Goal: Information Seeking & Learning: Find specific page/section

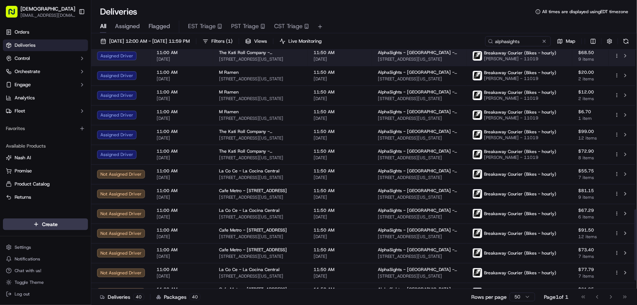
scroll to position [564, 0]
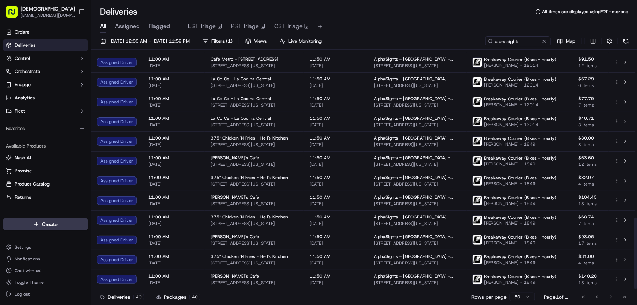
click at [420, 16] on div "Deliveries All times are displayed using EDT timezone" at bounding box center [364, 12] width 546 height 12
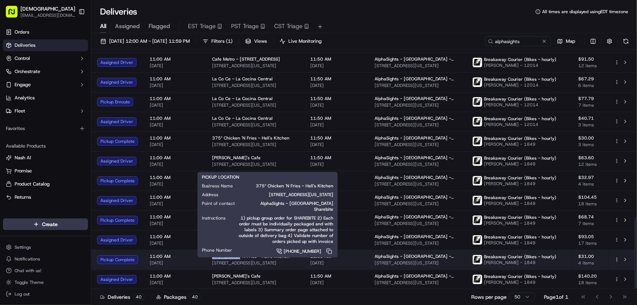
drag, startPoint x: 210, startPoint y: 256, endPoint x: 239, endPoint y: 257, distance: 29.2
click at [239, 257] on td "375° Chicken 'N Fries - Hell's Kitchen 649 9th Ave, New York, NY 10036, USA" at bounding box center [255, 260] width 98 height 20
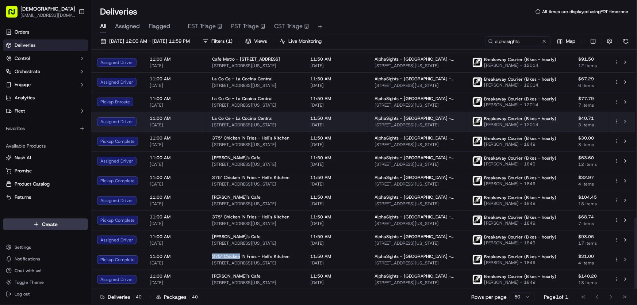
copy span "375° Chicken"
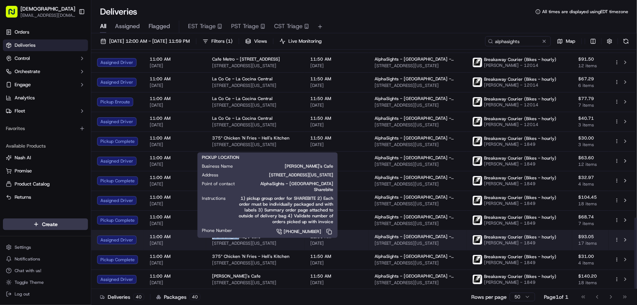
drag, startPoint x: 209, startPoint y: 236, endPoint x: 233, endPoint y: 237, distance: 24.1
click at [233, 237] on td "Ana's Cafe 38 W 38th St, New York, NY 10018, USA" at bounding box center [255, 240] width 98 height 20
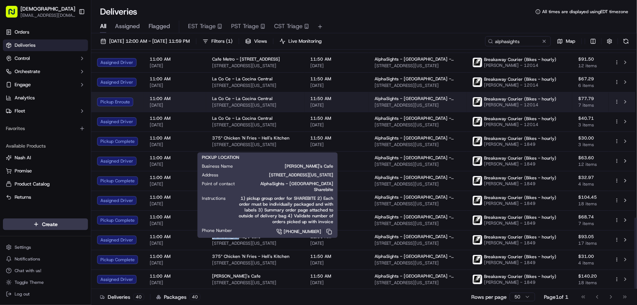
copy span "Ana's Cafe"
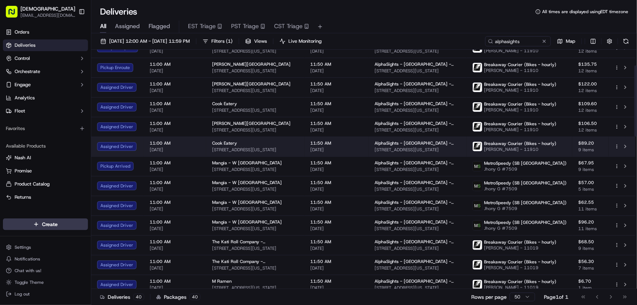
scroll to position [0, 0]
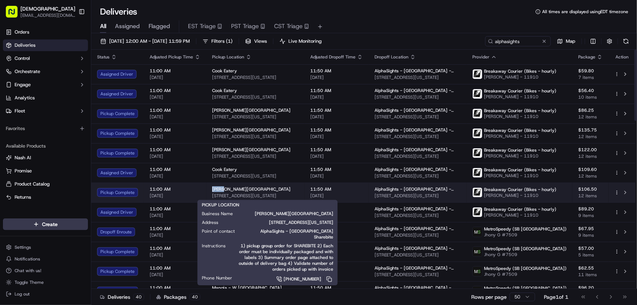
drag, startPoint x: 210, startPoint y: 190, endPoint x: 222, endPoint y: 190, distance: 12.1
click at [222, 190] on td "Glaze - Bryant Park 119 W 40th St, New York, NY 10018, USA" at bounding box center [255, 193] width 98 height 20
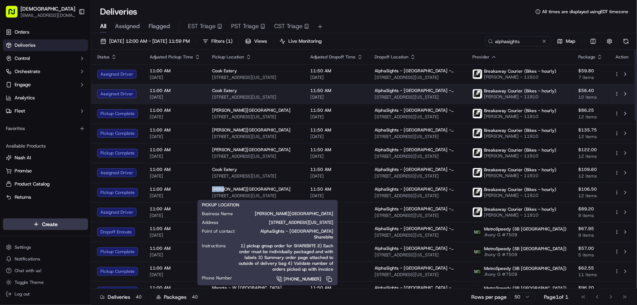
copy span "Glaze"
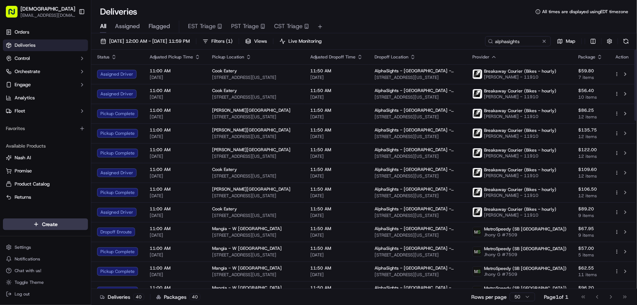
click at [365, 16] on div "Deliveries All times are displayed using EDT timezone" at bounding box center [364, 12] width 546 height 12
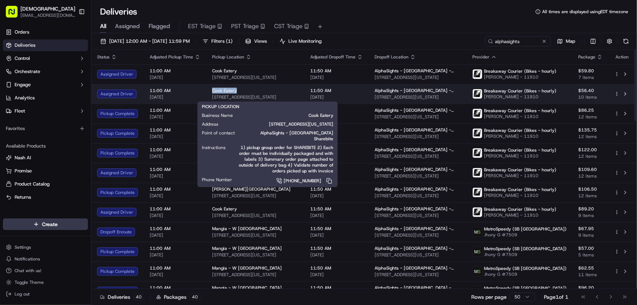
drag, startPoint x: 210, startPoint y: 90, endPoint x: 235, endPoint y: 88, distance: 25.6
click at [235, 88] on td "Cook Eatery 1412 Broadway, New York, NY 10018, USA" at bounding box center [255, 94] width 98 height 20
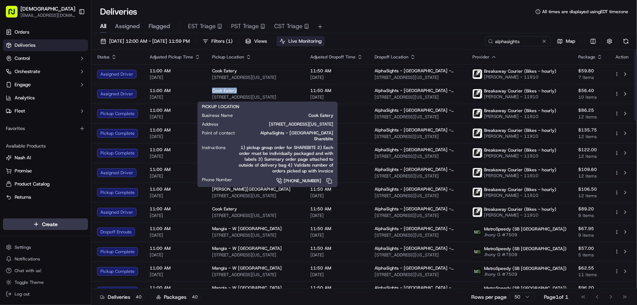
copy span "Cook Eatery"
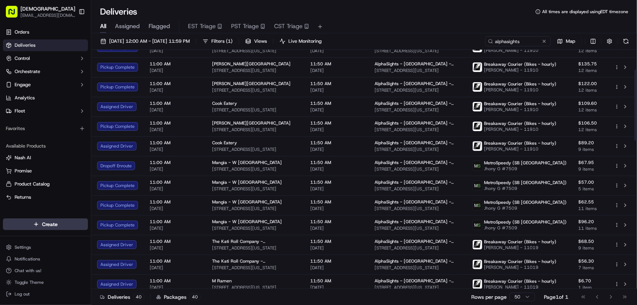
scroll to position [133, 0]
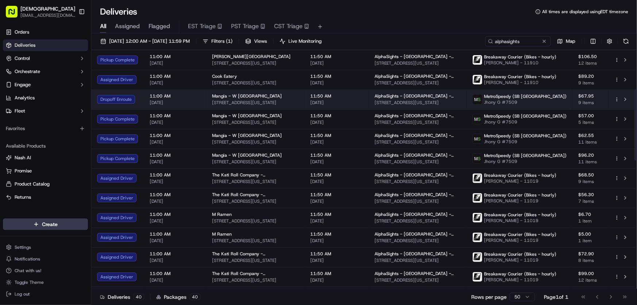
drag, startPoint x: 295, startPoint y: 100, endPoint x: 209, endPoint y: 107, distance: 85.7
click at [209, 107] on td "Mangia - W 57th St 57 W 57th St, New York, NY 10019, USA" at bounding box center [255, 100] width 98 height 20
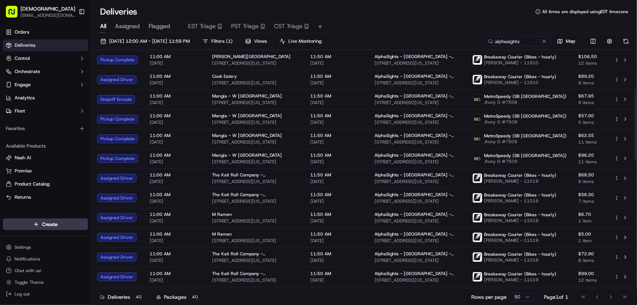
copy span "57 W 57th St, New York, NY 10019, USA"
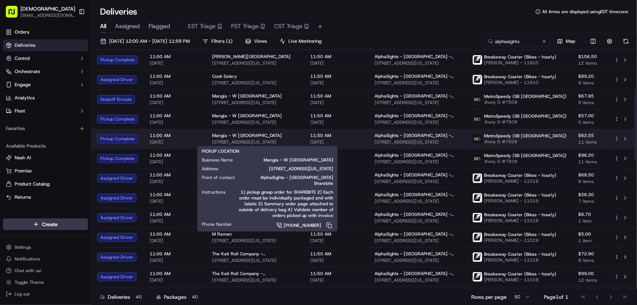
click at [285, 140] on span "57 W 57th St, New York, NY 10019, USA" at bounding box center [255, 142] width 87 height 6
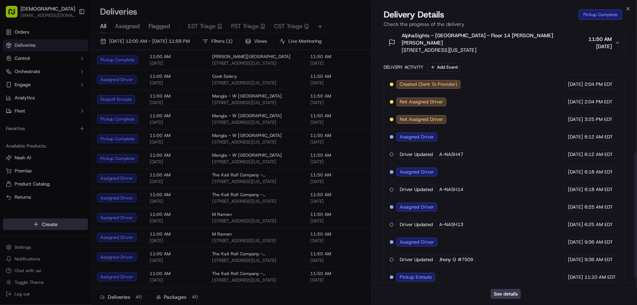
scroll to position [254, 0]
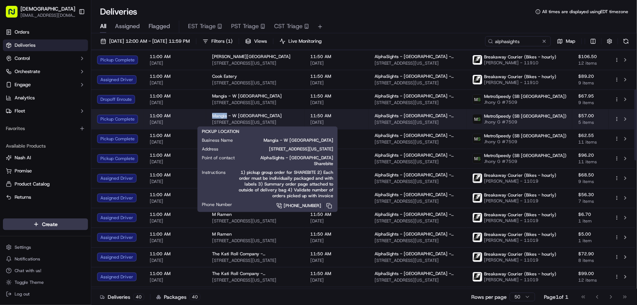
drag, startPoint x: 212, startPoint y: 115, endPoint x: 226, endPoint y: 117, distance: 14.3
click at [226, 117] on span "Mangia - W 57th St" at bounding box center [247, 116] width 70 height 6
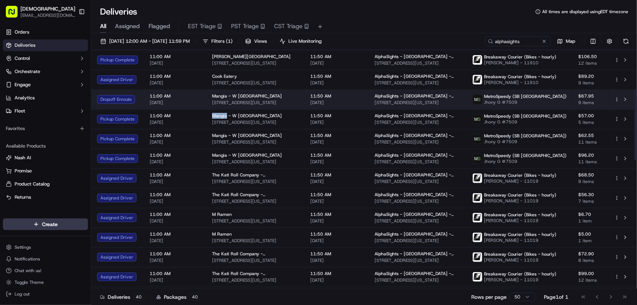
copy span "Mangia"
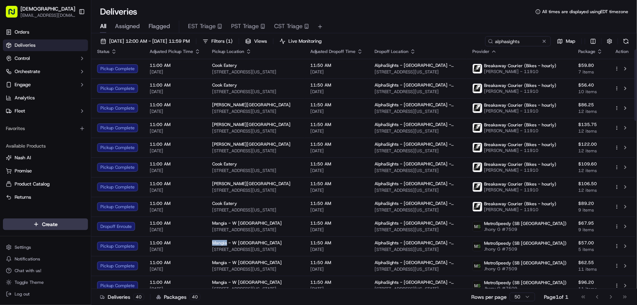
scroll to position [0, 0]
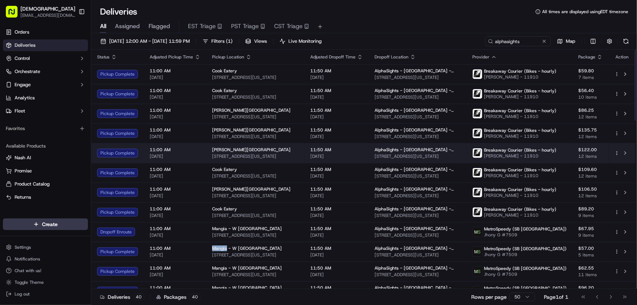
drag, startPoint x: 298, startPoint y: 155, endPoint x: 205, endPoint y: 161, distance: 93.1
click at [206, 161] on td "Glaze - Bryant Park 119 W 40th St, New York, NY 10018, USA" at bounding box center [255, 153] width 98 height 20
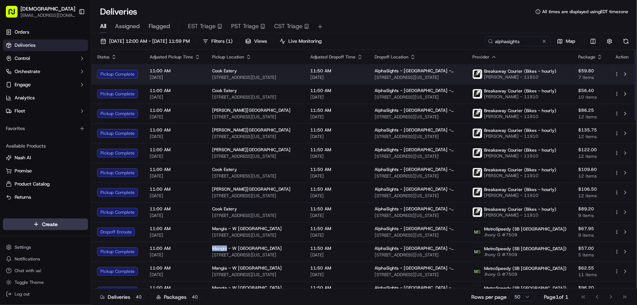
copy span "119 W 40th St, New York, NY 10018, USA"
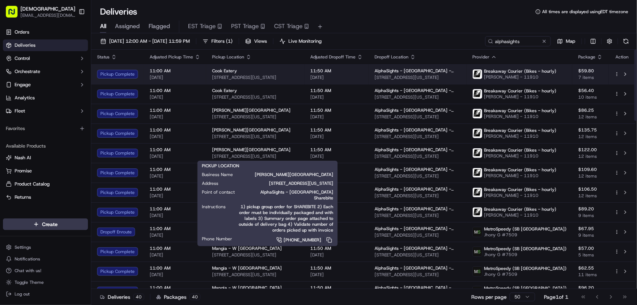
click at [235, 73] on span "Cook Eatery" at bounding box center [224, 71] width 25 height 6
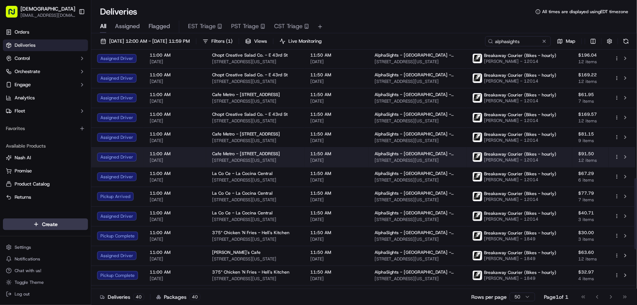
scroll to position [498, 0]
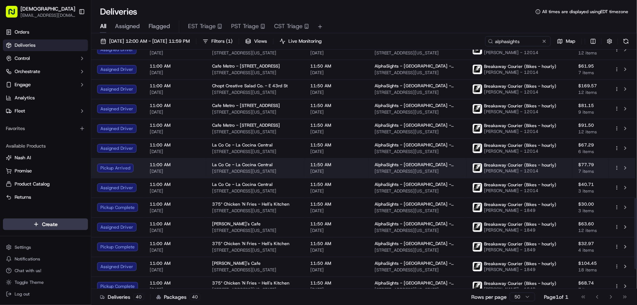
click at [249, 167] on div "La Co Ce - La Cocina Central 601 Lexington Avenue, 153 E 53rd St, New York, NY …" at bounding box center [255, 168] width 87 height 12
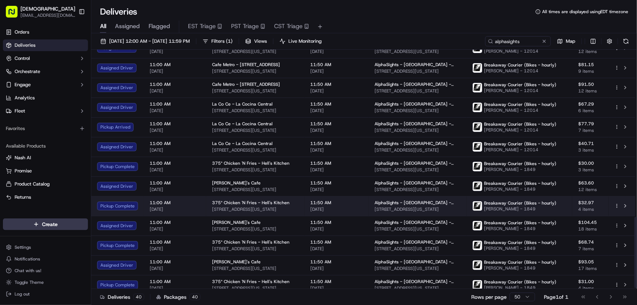
scroll to position [564, 0]
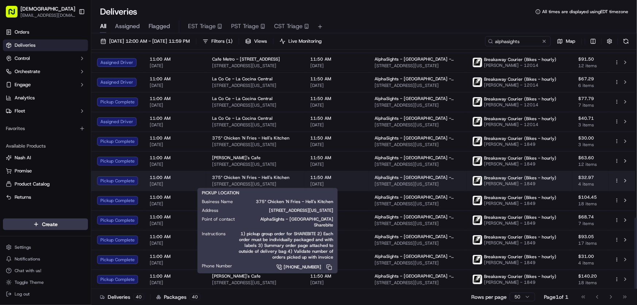
drag, startPoint x: 296, startPoint y: 184, endPoint x: 211, endPoint y: 183, distance: 84.4
click at [212, 183] on span "649 9th Ave, New York, NY 10036, USA" at bounding box center [255, 184] width 87 height 6
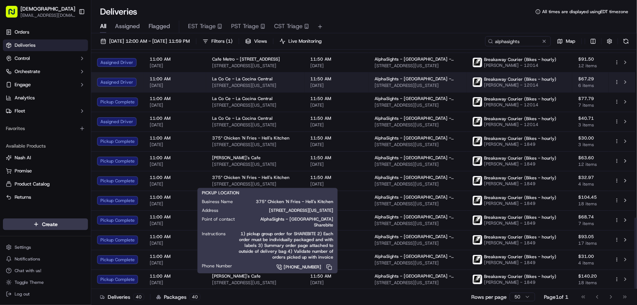
copy span "649 9th Ave, New York, NY 10036, USA"
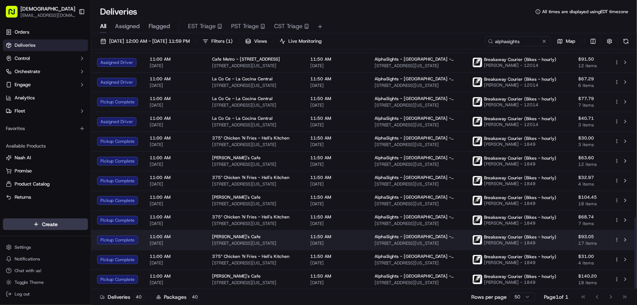
click at [240, 243] on span "38 W 38th St, New York, NY 10018, USA" at bounding box center [255, 243] width 87 height 6
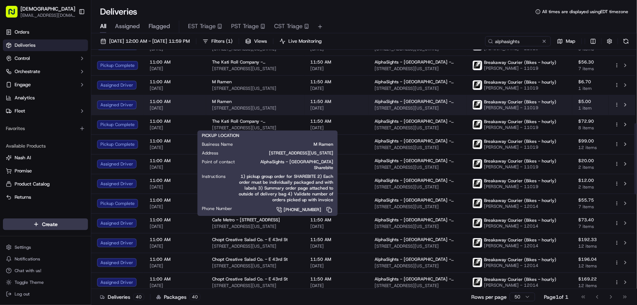
scroll to position [232, 0]
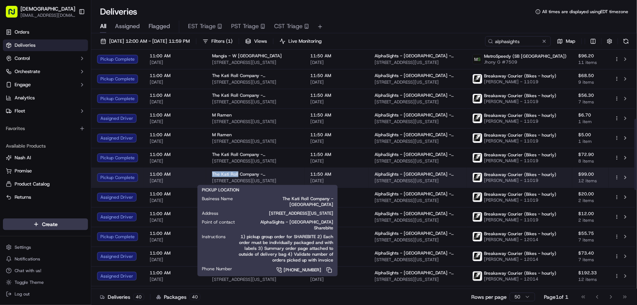
drag, startPoint x: 208, startPoint y: 171, endPoint x: 236, endPoint y: 175, distance: 27.6
click at [236, 175] on td "The Kati Roll Company - Midtown West 49 W 39th St, New York, NY 10018, USA" at bounding box center [255, 178] width 98 height 20
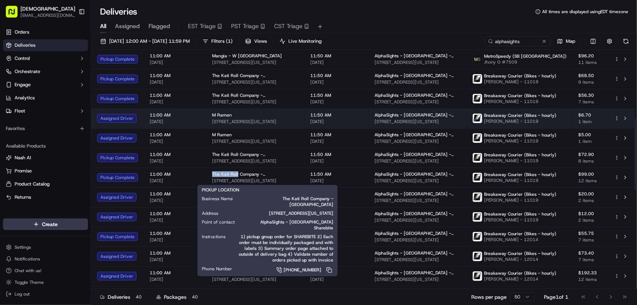
copy span "The Kati Roll"
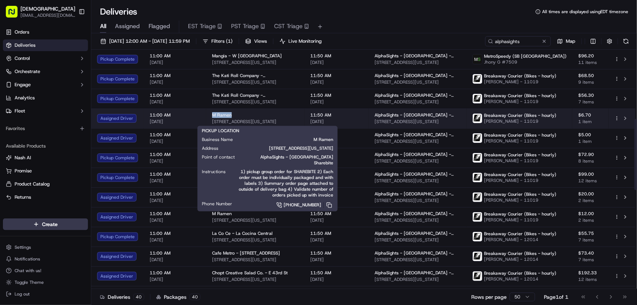
drag, startPoint x: 210, startPoint y: 114, endPoint x: 233, endPoint y: 113, distance: 23.1
click at [231, 113] on td "M Ramen 302 W 39th St, New York, NY 10018, USA" at bounding box center [255, 119] width 98 height 20
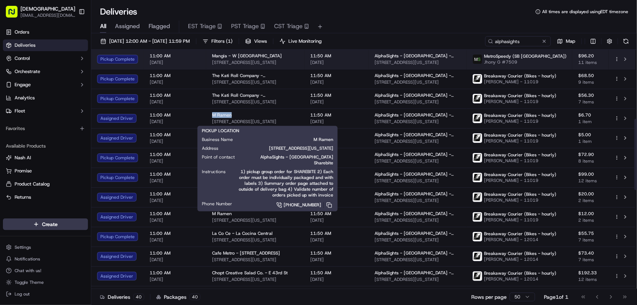
copy span "M Ramen"
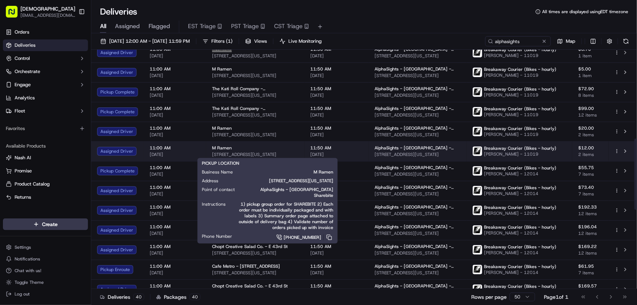
scroll to position [298, 0]
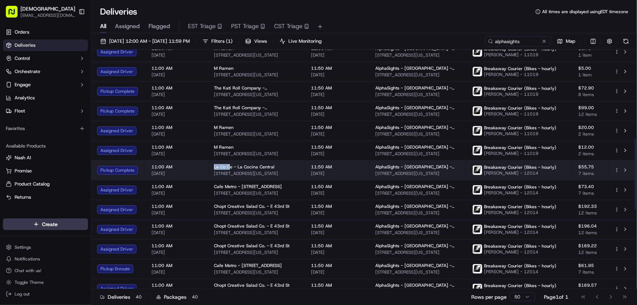
drag, startPoint x: 211, startPoint y: 166, endPoint x: 230, endPoint y: 166, distance: 19.0
click at [230, 166] on td "La Co Ce - La Cocina Central 601 Lexington Avenue, 153 E 53rd St, New York, NY …" at bounding box center [256, 170] width 97 height 20
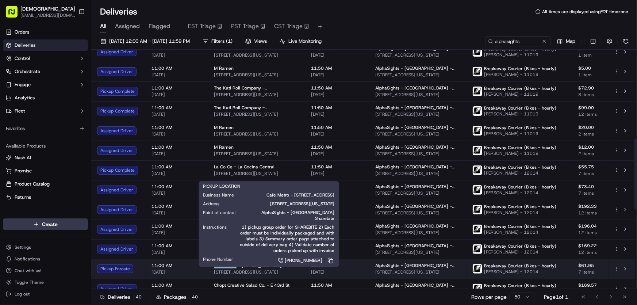
drag, startPoint x: 212, startPoint y: 265, endPoint x: 235, endPoint y: 265, distance: 23.4
click at [235, 265] on td "Cafe Metro - 475 Lexington Ave 475 Lexington Ave, New York, NY 10017, USA" at bounding box center [256, 269] width 97 height 20
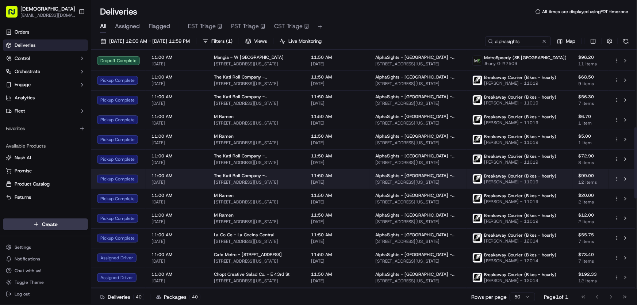
scroll to position [265, 0]
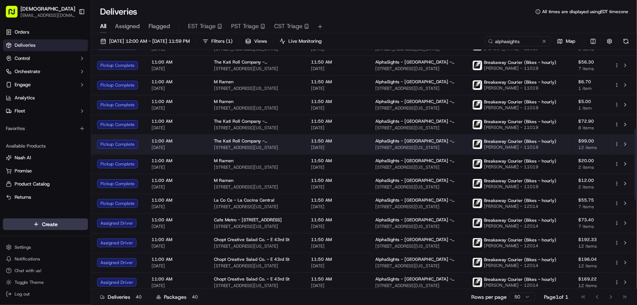
drag, startPoint x: 298, startPoint y: 146, endPoint x: 213, endPoint y: 148, distance: 85.5
click at [214, 148] on span "49 W 39th St, New York, NY 10018, USA" at bounding box center [256, 148] width 85 height 6
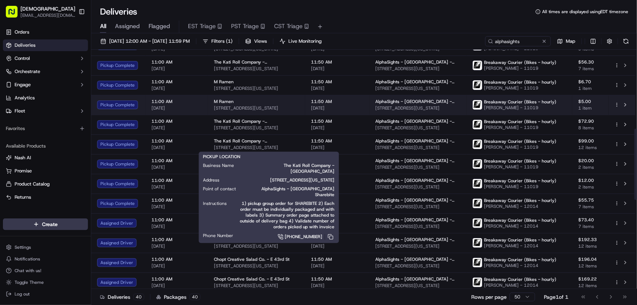
click at [231, 106] on span "302 W 39th St, New York, NY 10018, USA" at bounding box center [256, 108] width 85 height 6
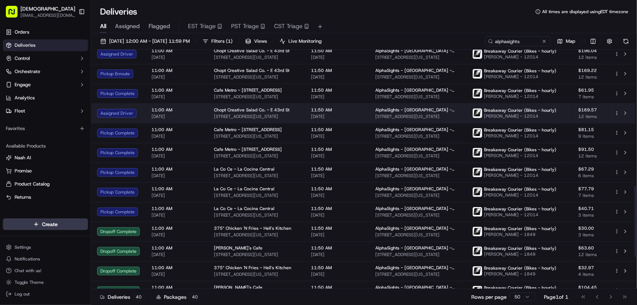
scroll to position [431, 0]
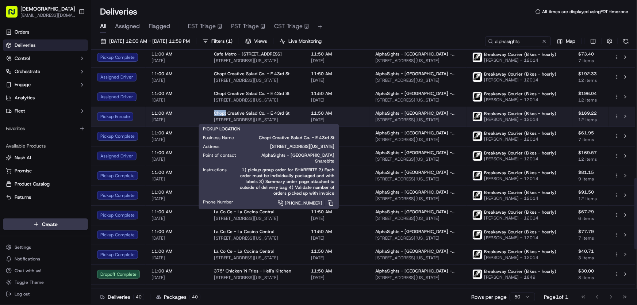
drag, startPoint x: 213, startPoint y: 113, endPoint x: 226, endPoint y: 113, distance: 13.2
click at [226, 113] on td "Chopt Creative Salad Co. - E 43rd St 666 3rd Ave, New York, NY 10017, USA" at bounding box center [256, 117] width 97 height 20
click at [300, 114] on div "Chopt Creative Salad Co. - E 43rd St" at bounding box center [256, 113] width 85 height 6
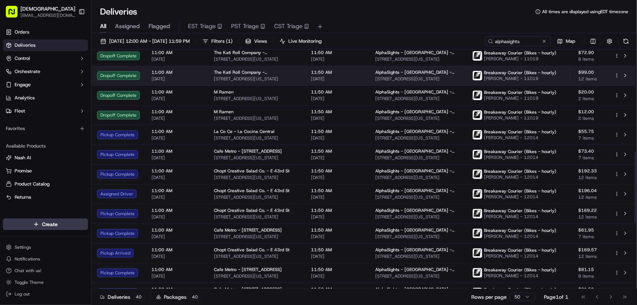
scroll to position [365, 0]
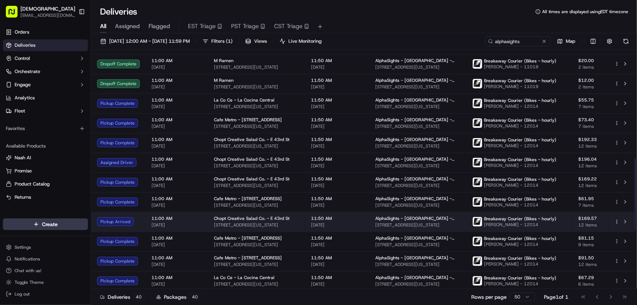
click at [232, 219] on span "Chopt Creative Salad Co. - E 43rd St" at bounding box center [252, 219] width 76 height 6
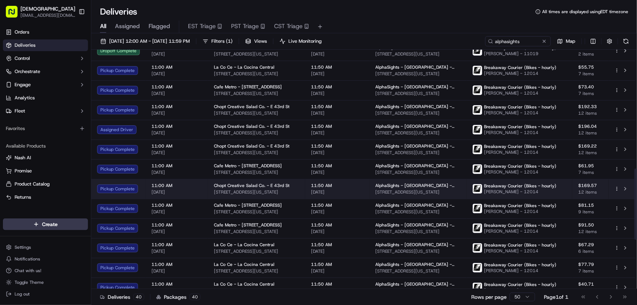
scroll to position [431, 0]
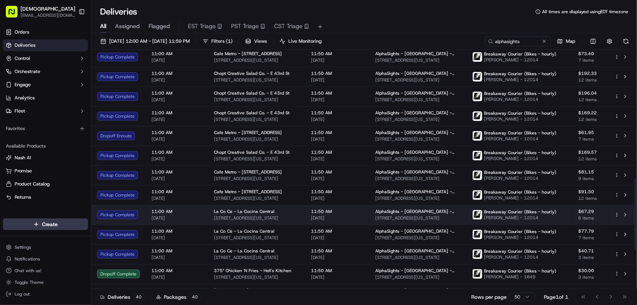
drag, startPoint x: 214, startPoint y: 216, endPoint x: 312, endPoint y: 219, distance: 98.3
click at [300, 219] on span "601 Lexington Avenue, 153 E 53rd St, New York, NY 10022, USA" at bounding box center [256, 218] width 85 height 6
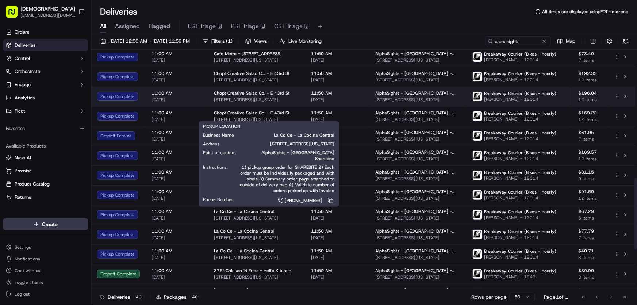
click at [228, 91] on span "Chopt Creative Salad Co. - E 43rd St" at bounding box center [252, 93] width 76 height 6
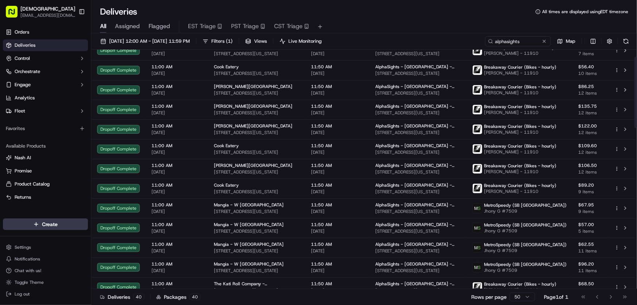
scroll to position [0, 0]
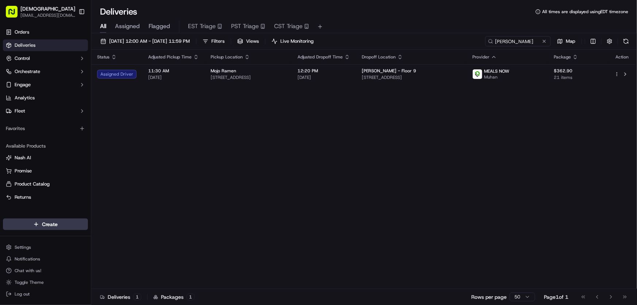
click at [398, 172] on div "Status Adjusted Pickup Time Pickup Location Adjusted Dropoff Time Dropoff Locat…" at bounding box center [363, 169] width 545 height 239
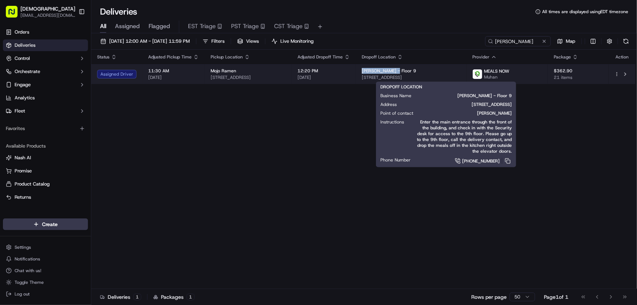
drag, startPoint x: 394, startPoint y: 71, endPoint x: 429, endPoint y: 71, distance: 35.1
click at [416, 71] on span "Simpson Thacher - Floor 9" at bounding box center [389, 71] width 54 height 6
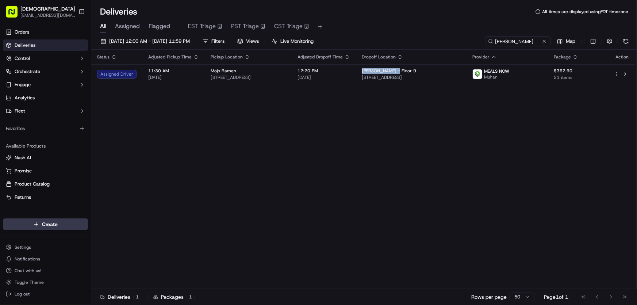
copy span "Simpson Thacher"
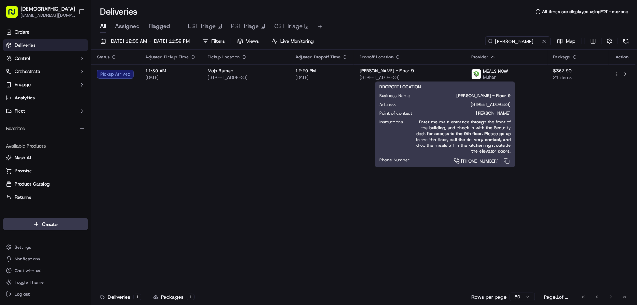
click at [296, 127] on div "Status Adjusted Pickup Time Pickup Location Adjusted Dropoff Time Dropoff Locat…" at bounding box center [363, 169] width 545 height 239
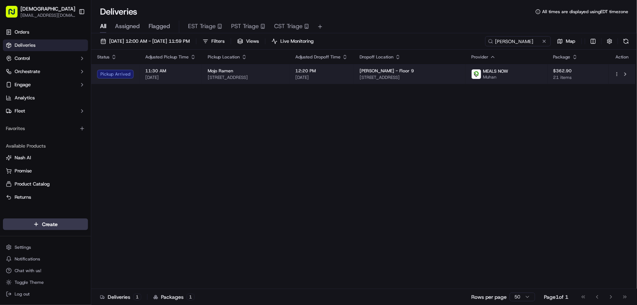
click at [270, 75] on span "479 Harvard St, Brookline, MA 02446, USA" at bounding box center [246, 78] width 76 height 6
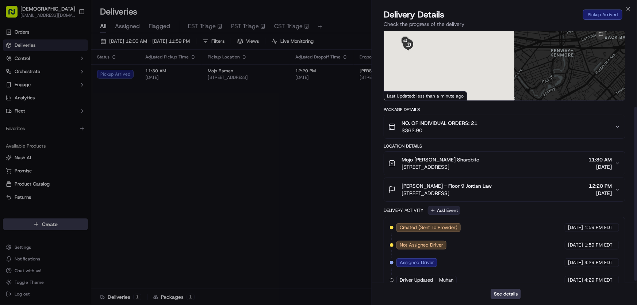
scroll to position [114, 0]
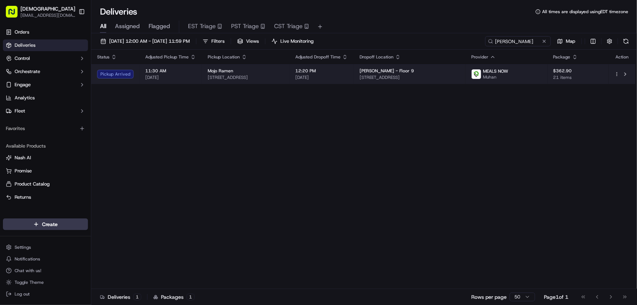
click at [270, 75] on span "479 Harvard St, Brookline, MA 02446, USA" at bounding box center [246, 78] width 76 height 6
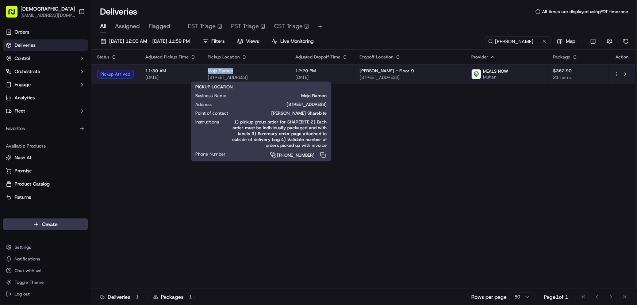
drag, startPoint x: 205, startPoint y: 69, endPoint x: 234, endPoint y: 70, distance: 28.9
click at [232, 70] on td "Mojo Ramen 479 Harvard St, Brookline, MA 02446, USA" at bounding box center [246, 74] width 88 height 20
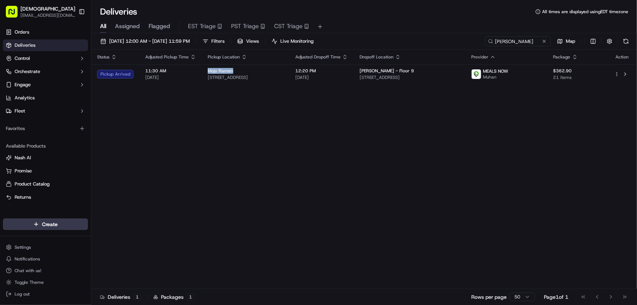
copy span "Mojo Ramen"
click at [268, 149] on div "Status Adjusted Pickup Time Pickup Location Adjusted Dropoff Time Dropoff Locat…" at bounding box center [363, 169] width 545 height 239
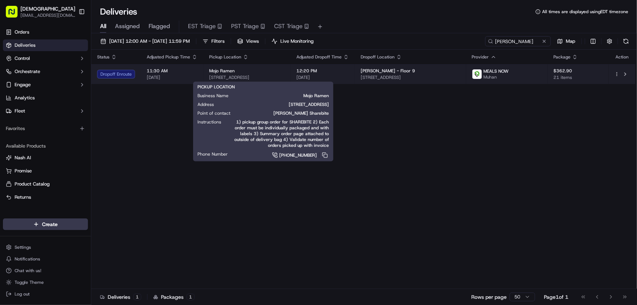
drag, startPoint x: 299, startPoint y: 77, endPoint x: 207, endPoint y: 78, distance: 92.1
click at [207, 78] on td "Mojo Ramen 479 Harvard St, Brookline, MA 02446, USA" at bounding box center [246, 74] width 87 height 20
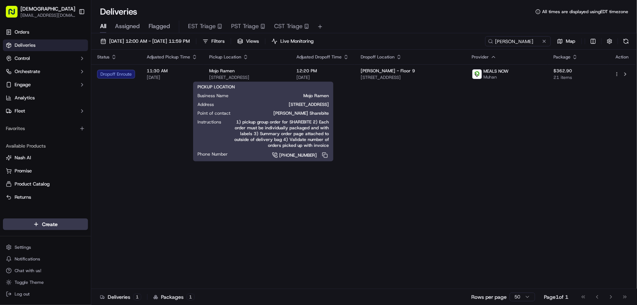
copy span "479 Harvard St, Brookline, MA 02446, USA"
click at [391, 113] on div "Status Adjusted Pickup Time Pickup Location Adjusted Dropoff Time Dropoff Locat…" at bounding box center [363, 169] width 545 height 239
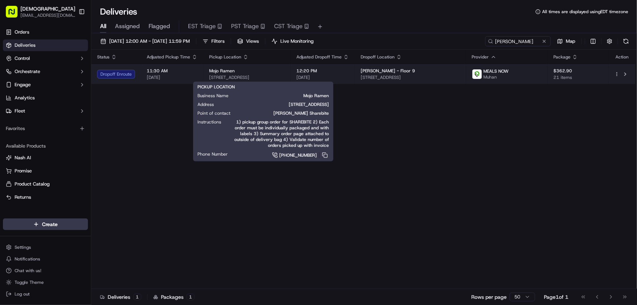
click at [285, 77] on span "479 Harvard St, Brookline, MA 02446, USA" at bounding box center [247, 78] width 76 height 6
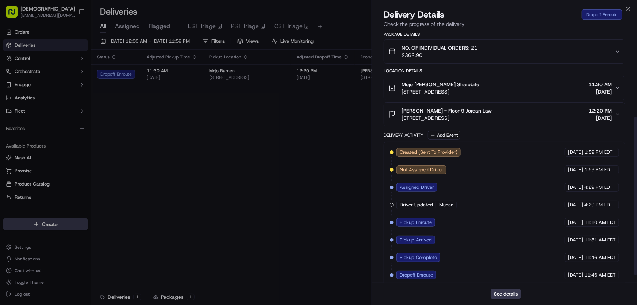
scroll to position [149, 0]
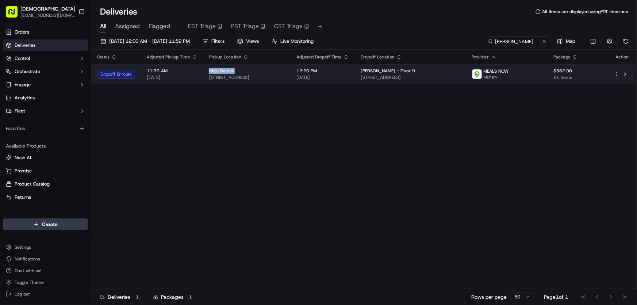
drag, startPoint x: 207, startPoint y: 70, endPoint x: 237, endPoint y: 69, distance: 30.0
click at [237, 69] on td "Mojo Ramen 479 Harvard St, Brookline, MA 02446, USA" at bounding box center [246, 74] width 87 height 20
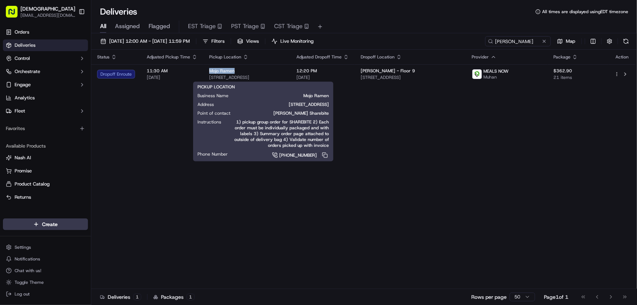
copy span "Mojo Ramen"
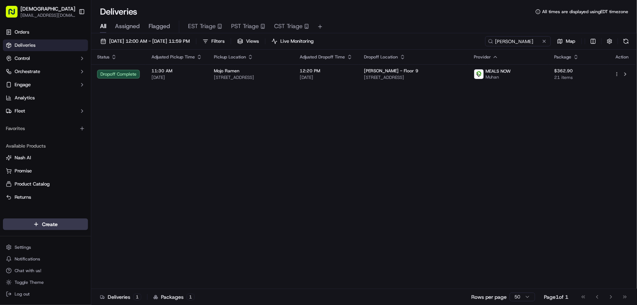
click at [332, 120] on div "Status Adjusted Pickup Time Pickup Location Adjusted Dropoff Time Dropoff Locat…" at bounding box center [363, 169] width 545 height 239
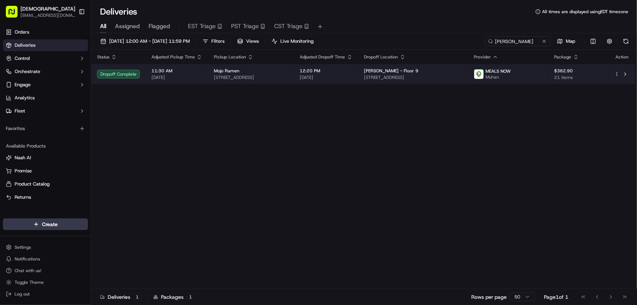
click at [266, 76] on span "479 Harvard St, Brookline, MA 02446, USA" at bounding box center [251, 78] width 75 height 6
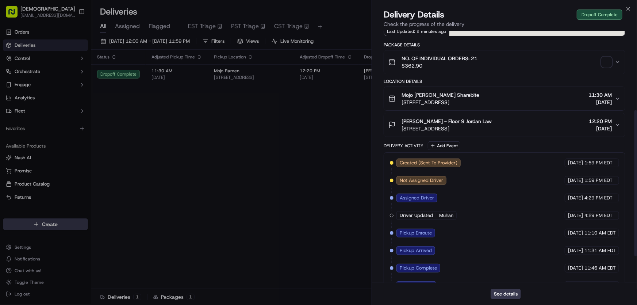
scroll to position [184, 0]
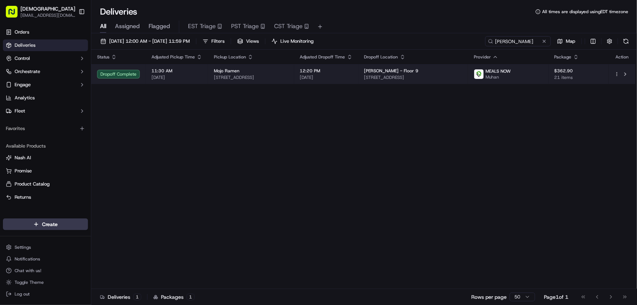
click at [250, 74] on div "Mojo Ramen 479 Harvard St, Brookline, MA 02446, USA" at bounding box center [251, 74] width 75 height 12
click at [285, 75] on span "479 Harvard St, Brookline, MA 02446, USA" at bounding box center [251, 78] width 75 height 6
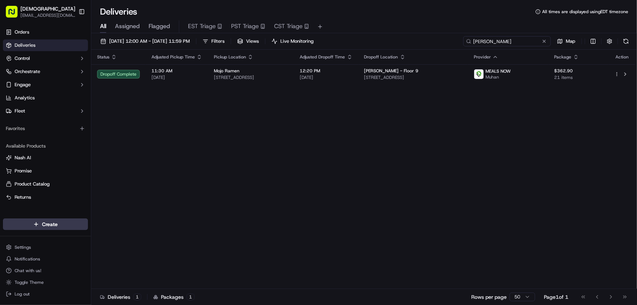
drag, startPoint x: 533, startPoint y: 41, endPoint x: 447, endPoint y: 41, distance: 86.2
click at [447, 41] on div "09/22/2025 12:00 AM - 09/22/2025 11:59 PM Filters Views Live Monitoring simpson…" at bounding box center [364, 43] width 546 height 14
type input "makemake"
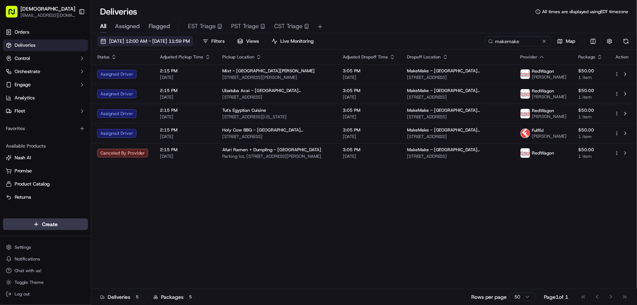
click at [166, 41] on span "[DATE] 12:00 AM - [DATE] 11:59 PM" at bounding box center [149, 41] width 81 height 7
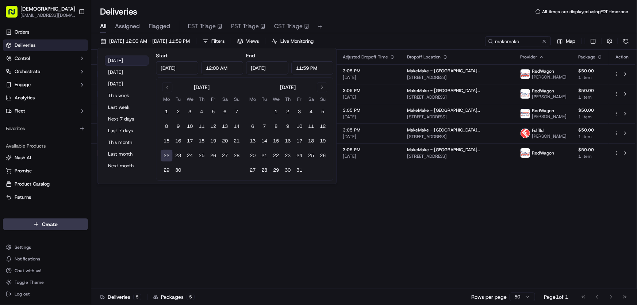
click at [121, 59] on button "Today" at bounding box center [127, 61] width 44 height 10
click at [374, 230] on div "Status Adjusted Pickup Time Pickup Location Adjusted Dropoff Time Dropoff Locat…" at bounding box center [363, 169] width 545 height 239
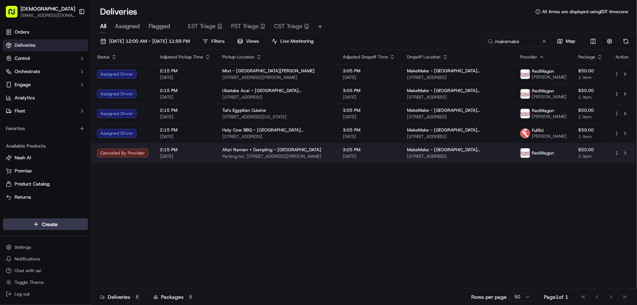
click at [617, 155] on html "Sharebite rtrinos@sharebite.com Toggle Sidebar Orders Deliveries Control Orches…" at bounding box center [318, 152] width 637 height 305
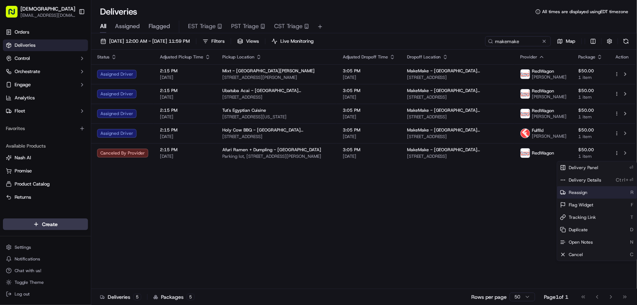
click at [576, 190] on span "Reassign" at bounding box center [578, 193] width 19 height 6
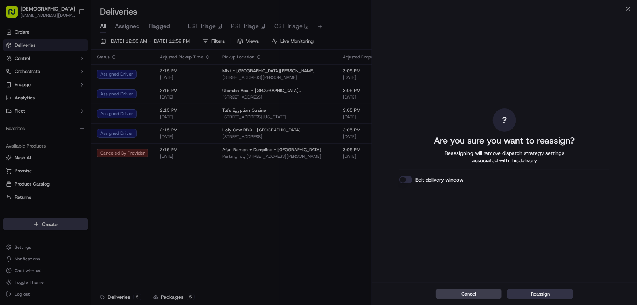
click at [541, 293] on button "Reassign" at bounding box center [541, 294] width 66 height 10
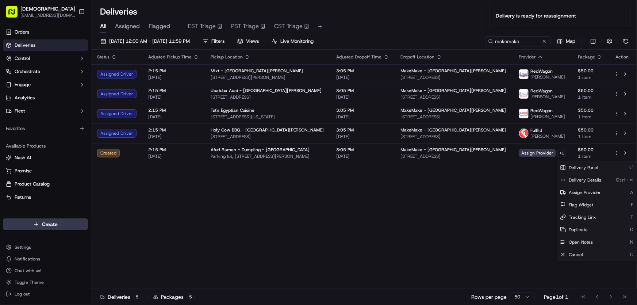
click at [461, 193] on div "Status Adjusted Pickup Time Pickup Location Adjusted Dropoff Time Dropoff Locat…" at bounding box center [363, 169] width 545 height 239
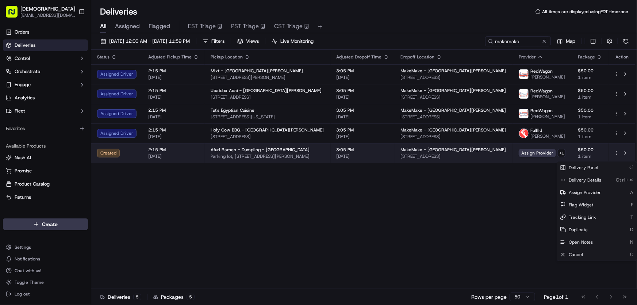
click at [619, 156] on html "Sharebite rtrinos@sharebite.com Toggle Sidebar Orders Deliveries Control Orches…" at bounding box center [318, 152] width 637 height 305
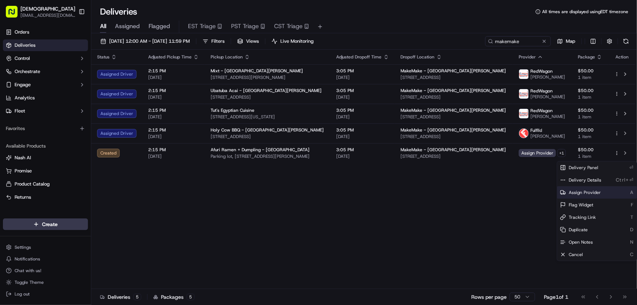
click at [581, 192] on span "Assign Provider" at bounding box center [585, 193] width 32 height 6
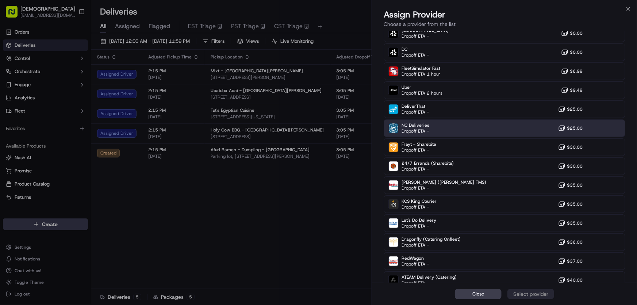
scroll to position [85, 0]
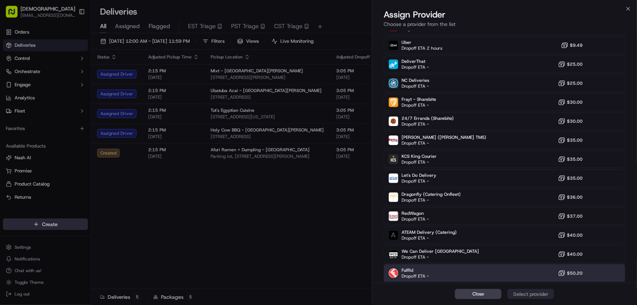
click at [403, 270] on span "Fulflld" at bounding box center [415, 270] width 27 height 6
click at [527, 293] on div "Assign Provider" at bounding box center [531, 293] width 36 height 7
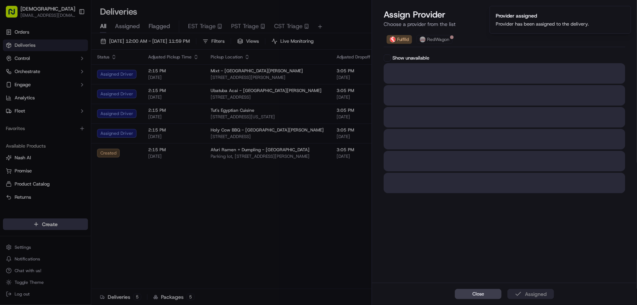
scroll to position [0, 0]
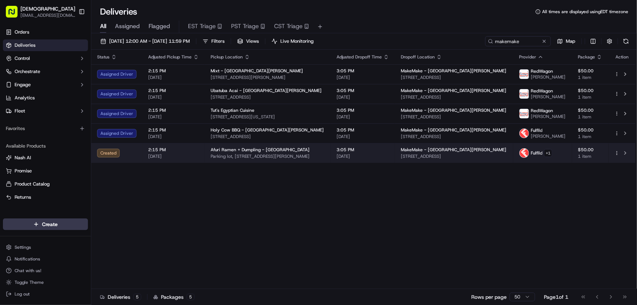
drag, startPoint x: 209, startPoint y: 152, endPoint x: 260, endPoint y: 153, distance: 51.2
click at [260, 153] on span "Afuri Ramen + Dumpling - Culver City" at bounding box center [260, 150] width 99 height 6
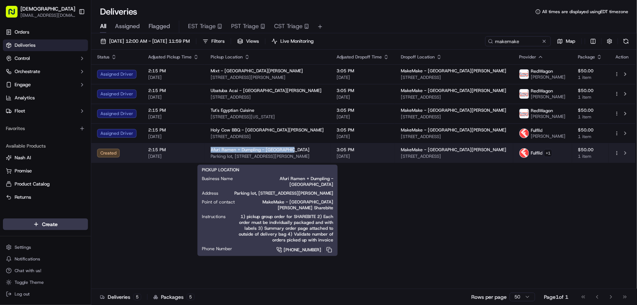
drag, startPoint x: 208, startPoint y: 152, endPoint x: 286, endPoint y: 152, distance: 78.5
click at [286, 152] on td "Afuri Ramen + Dumpling - Culver City Parking lot, 9300 Culver Blvd, Culver City…" at bounding box center [268, 153] width 126 height 20
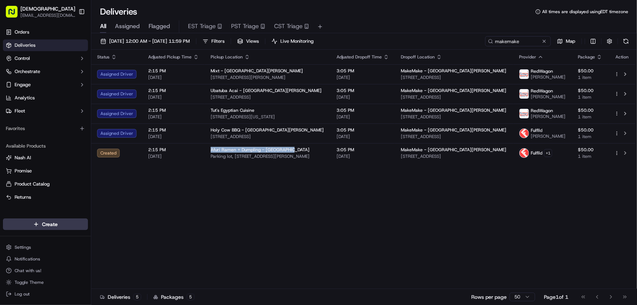
copy span "Afuri Ramen + Dumpling - Culver City"
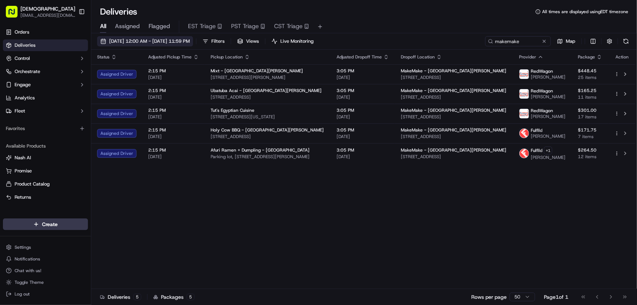
click at [142, 41] on span "09/22/2025 12:00 AM - 09/22/2025 11:59 PM" at bounding box center [149, 41] width 81 height 7
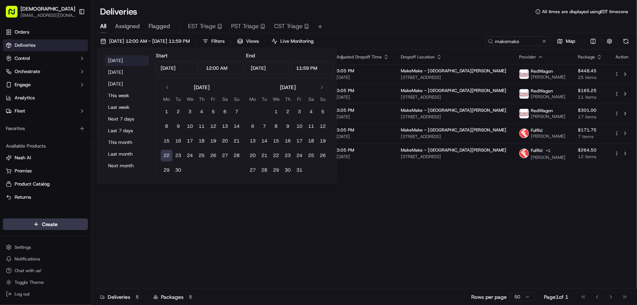
click at [122, 58] on button "Today" at bounding box center [127, 61] width 44 height 10
click at [396, 199] on div "Status Adjusted Pickup Time Pickup Location Adjusted Dropoff Time Dropoff Locat…" at bounding box center [363, 169] width 545 height 239
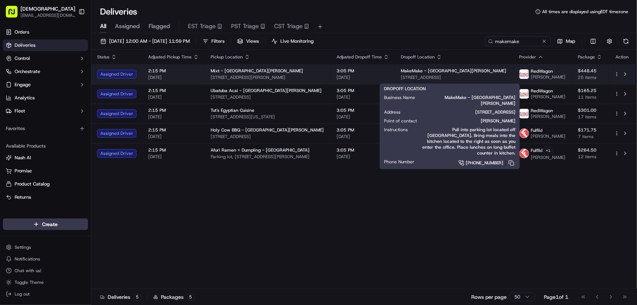
drag, startPoint x: 399, startPoint y: 79, endPoint x: 487, endPoint y: 79, distance: 88.4
click at [487, 79] on td "MakeMake - Santa Monica 2308 Broadway, Santa Monica, CA 90404, USA" at bounding box center [454, 74] width 118 height 20
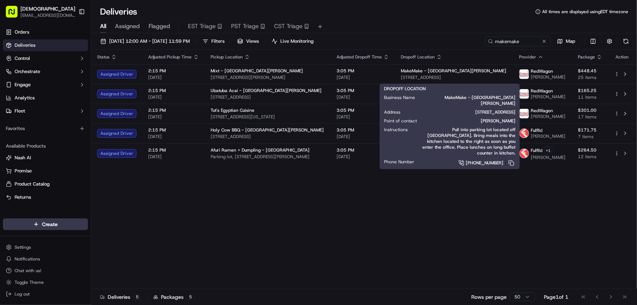
copy span "2308 Broadway, Santa Monica, CA 90404"
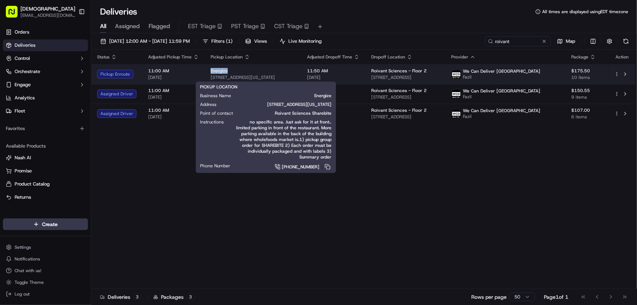
drag, startPoint x: 209, startPoint y: 69, endPoint x: 226, endPoint y: 69, distance: 16.4
click at [226, 69] on span "Energize" at bounding box center [219, 71] width 17 height 6
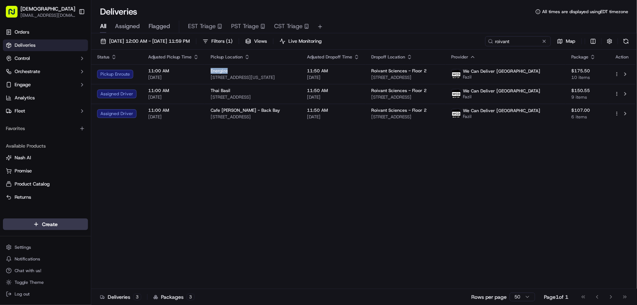
copy span "Energize"
click at [194, 146] on div "Status Adjusted Pickup Time Pickup Location Adjusted Dropoff Time Dropoff Locat…" at bounding box center [363, 169] width 545 height 239
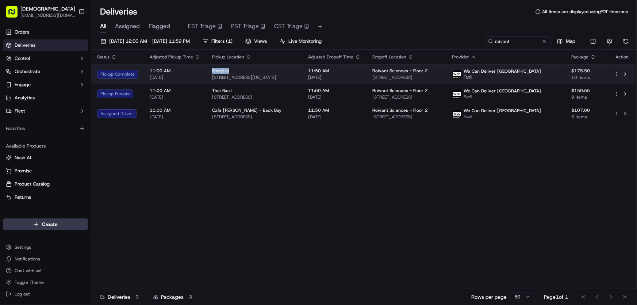
drag, startPoint x: 211, startPoint y: 66, endPoint x: 232, endPoint y: 70, distance: 21.1
click at [232, 70] on td "Energize 265 Massachusetts Ave, Boston, MA 02115, USA" at bounding box center [254, 74] width 96 height 20
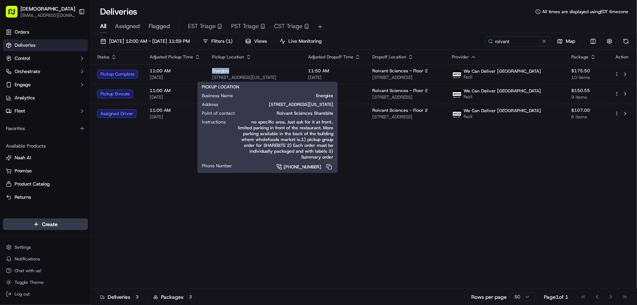
copy span "Energize"
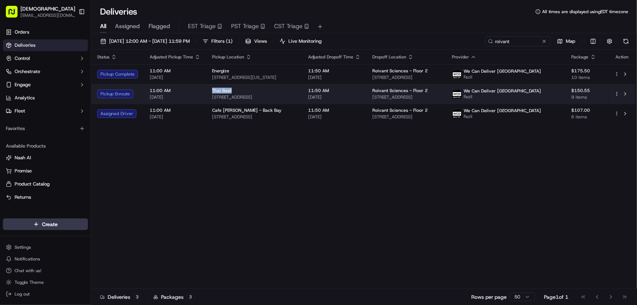
drag, startPoint x: 210, startPoint y: 91, endPoint x: 236, endPoint y: 90, distance: 25.6
click at [236, 90] on td "Thai Basil 132 Newbury St, Boston, MA 02116, USA" at bounding box center [254, 94] width 96 height 20
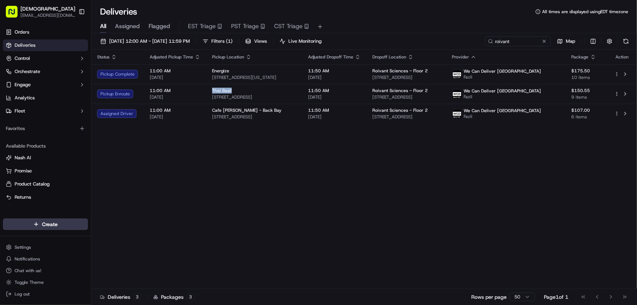
copy span "Thai Basil"
click at [252, 170] on div "Status Adjusted Pickup Time Pickup Location Adjusted Dropoff Time Dropoff Locat…" at bounding box center [363, 169] width 545 height 239
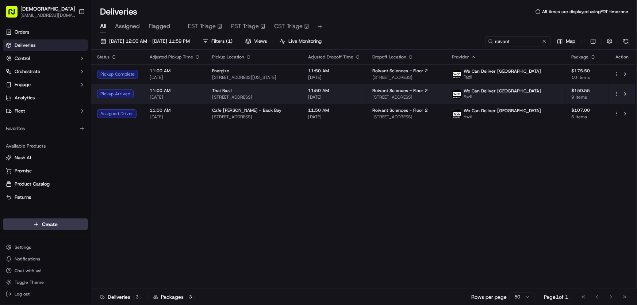
click at [240, 91] on div "Thai Basil" at bounding box center [254, 91] width 84 height 6
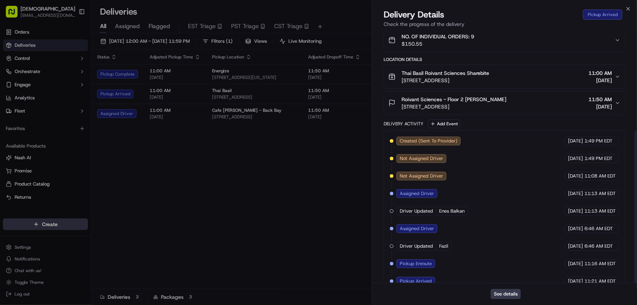
scroll to position [167, 0]
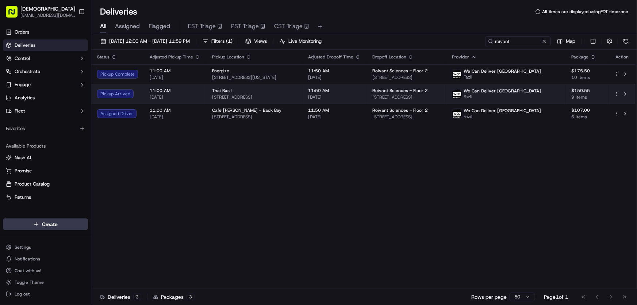
click at [231, 92] on div "Thai Basil" at bounding box center [254, 91] width 84 height 6
drag, startPoint x: 209, startPoint y: 88, endPoint x: 231, endPoint y: 90, distance: 22.0
click at [231, 90] on td "Thai Basil 132 Newbury St, Boston, MA 02116, USA" at bounding box center [254, 94] width 96 height 20
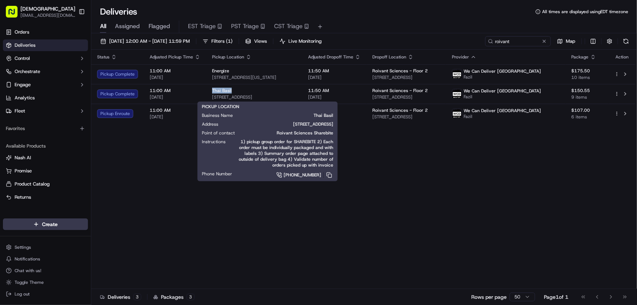
copy span "Thai Basil"
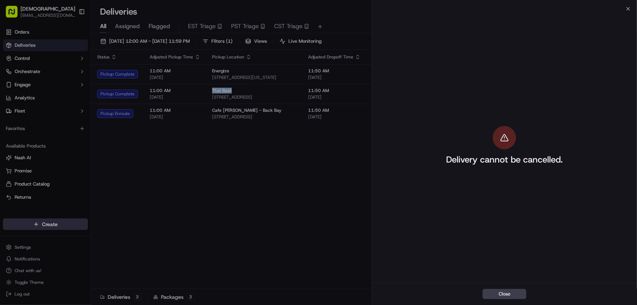
drag, startPoint x: 216, startPoint y: 182, endPoint x: 217, endPoint y: 185, distance: 3.8
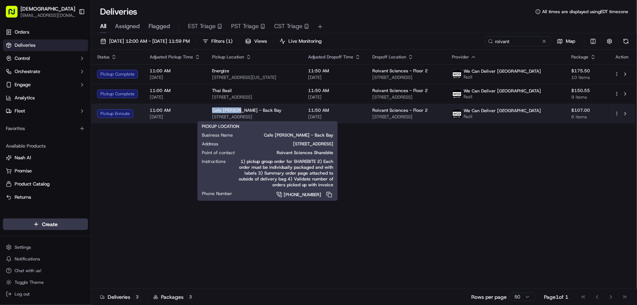
drag, startPoint x: 209, startPoint y: 109, endPoint x: 238, endPoint y: 110, distance: 28.9
click at [238, 110] on td "Cafe Landwer - Back Bay 653 Boylston St, Boston, MA 02116, USA" at bounding box center [254, 114] width 96 height 20
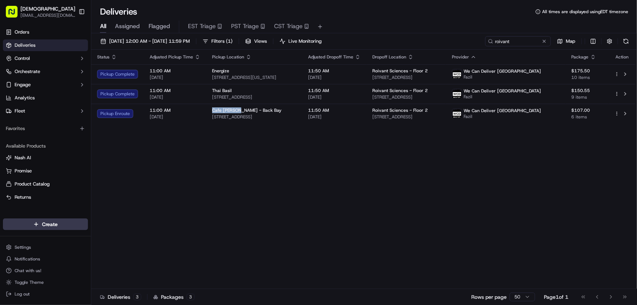
copy span "Cafe Landwer"
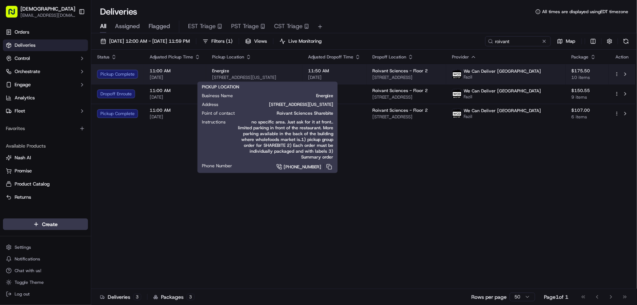
drag, startPoint x: 312, startPoint y: 76, endPoint x: 212, endPoint y: 79, distance: 100.1
click at [212, 79] on span "265 Massachusetts Ave, Boston, MA 02115, USA" at bounding box center [254, 78] width 84 height 6
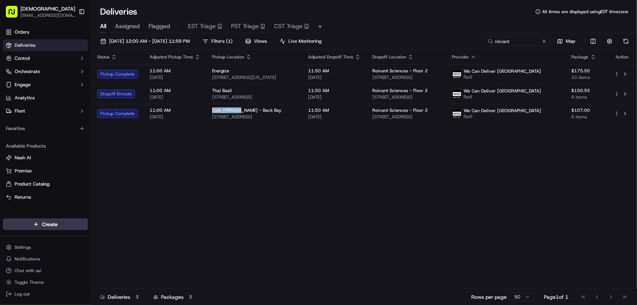
copy span "265 Massachusetts Ave, Boston, MA 02115, USA"
click at [239, 157] on div "Status Adjusted Pickup Time Pickup Location Adjusted Dropoff Time Dropoff Locat…" at bounding box center [363, 169] width 545 height 239
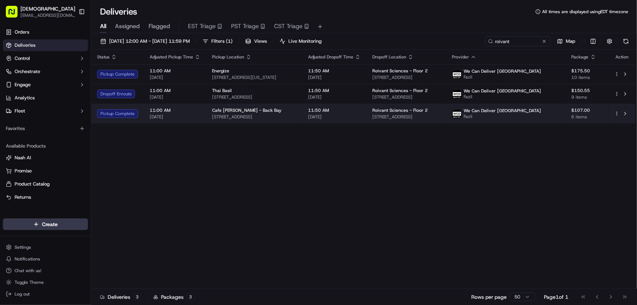
click at [229, 111] on span "Cafe Landwer - Back Bay" at bounding box center [246, 110] width 69 height 6
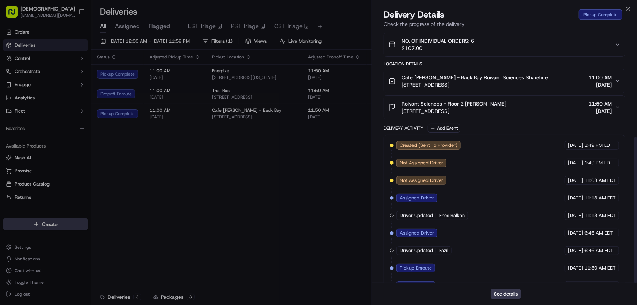
scroll to position [184, 0]
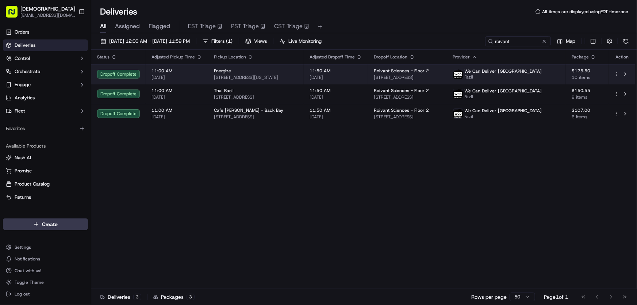
click at [264, 76] on span "265 Massachusetts Ave, Boston, MA 02115, USA" at bounding box center [256, 78] width 84 height 6
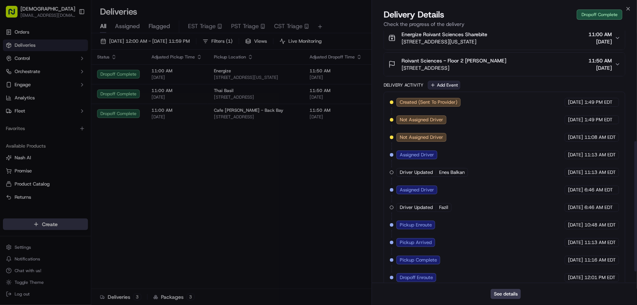
scroll to position [236, 0]
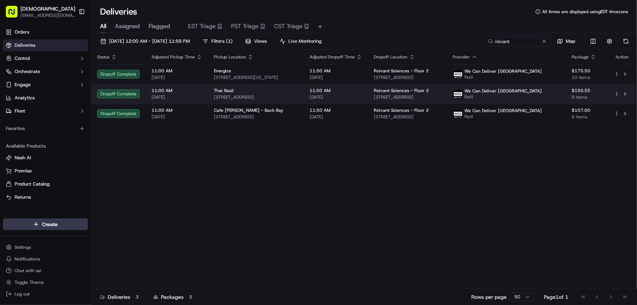
click at [220, 94] on div "Thai Basil 132 Newbury St, Boston, MA 02116, USA" at bounding box center [256, 94] width 84 height 12
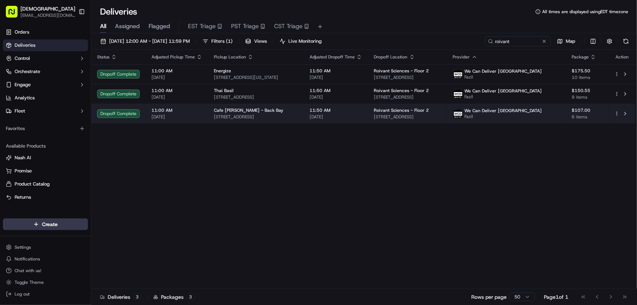
click at [261, 113] on div "Cafe Landwer - Back Bay 653 Boylston St, Boston, MA 02116, USA" at bounding box center [256, 113] width 84 height 12
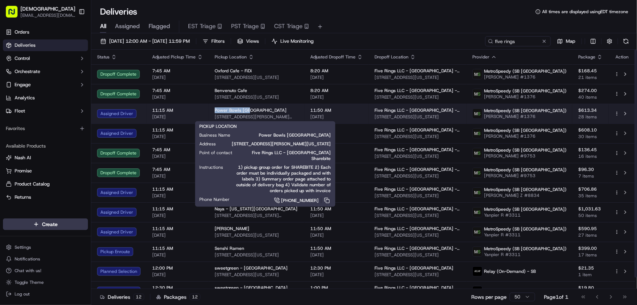
drag, startPoint x: 212, startPoint y: 109, endPoint x: 248, endPoint y: 109, distance: 36.9
click at [248, 109] on td "Power Bowls [GEOGRAPHIC_DATA] [STREET_ADDRESS][PERSON_NAME][US_STATE]" at bounding box center [257, 114] width 96 height 20
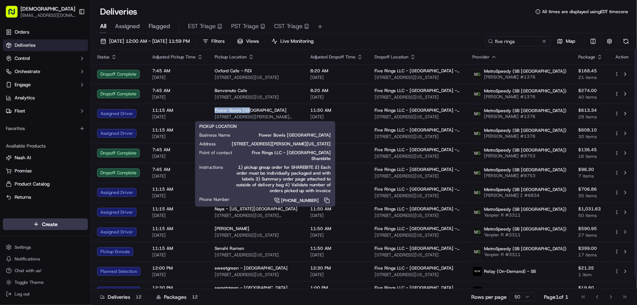
copy span "Power Bowls [GEOGRAPHIC_DATA]"
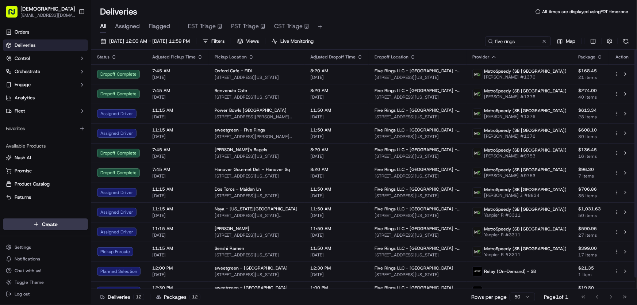
click at [431, 11] on div "Deliveries All times are displayed using EDT timezone" at bounding box center [364, 12] width 546 height 12
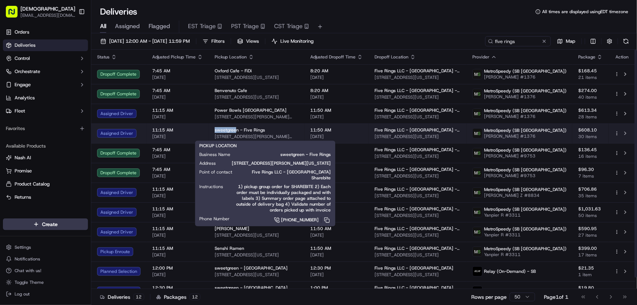
drag, startPoint x: 210, startPoint y: 131, endPoint x: 235, endPoint y: 131, distance: 24.8
click at [235, 131] on td "sweetgreen - Five Rings [STREET_ADDRESS][PERSON_NAME][US_STATE]" at bounding box center [257, 133] width 96 height 20
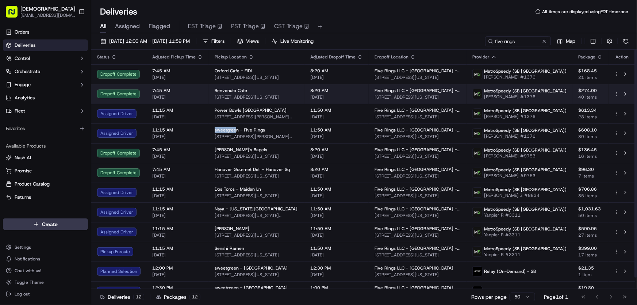
copy span "sweetgree"
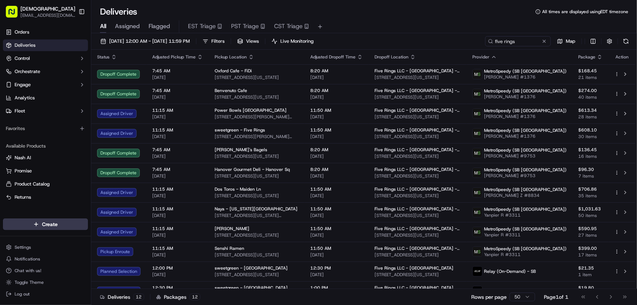
click at [355, 27] on div "All Assigned Flagged EST Triage PST Triage CST Triage" at bounding box center [364, 26] width 546 height 13
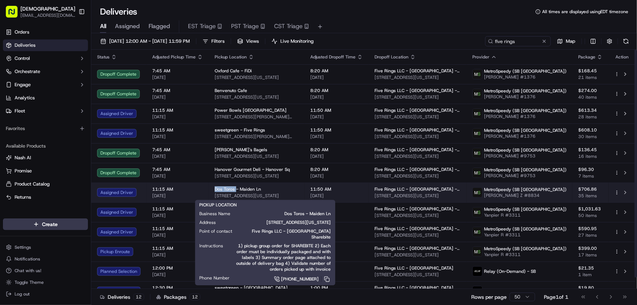
drag, startPoint x: 212, startPoint y: 190, endPoint x: 234, endPoint y: 190, distance: 21.9
click at [234, 190] on td "Dos Toros - Maiden Ln [STREET_ADDRESS][US_STATE]" at bounding box center [257, 193] width 96 height 20
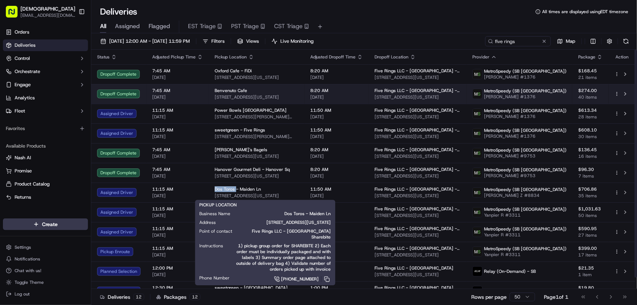
copy span "Dos Toros"
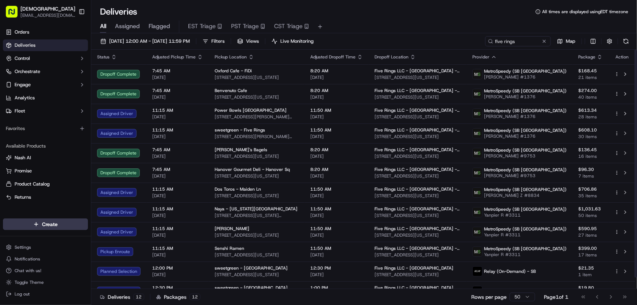
click at [377, 24] on div "All Assigned Flagged EST Triage PST Triage CST Triage" at bounding box center [364, 26] width 546 height 13
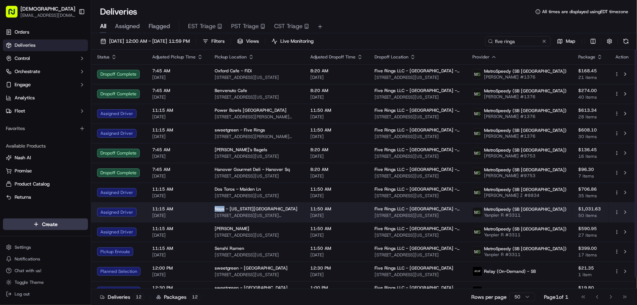
drag, startPoint x: 212, startPoint y: 206, endPoint x: 223, endPoint y: 209, distance: 11.7
click at [223, 209] on td "Naya - [US_STATE][GEOGRAPHIC_DATA] [STREET_ADDRESS][US_STATE][US_STATE]" at bounding box center [257, 212] width 96 height 20
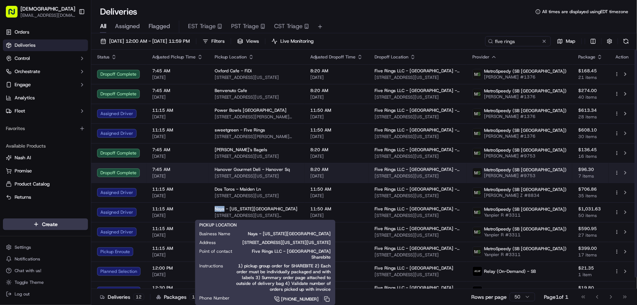
copy span "Naya"
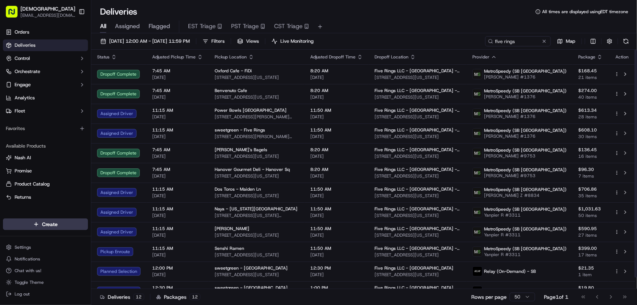
click at [431, 20] on div "All Assigned Flagged EST Triage PST Triage CST Triage" at bounding box center [364, 26] width 546 height 16
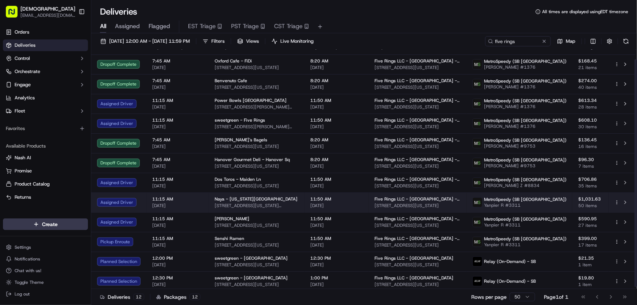
scroll to position [12, 0]
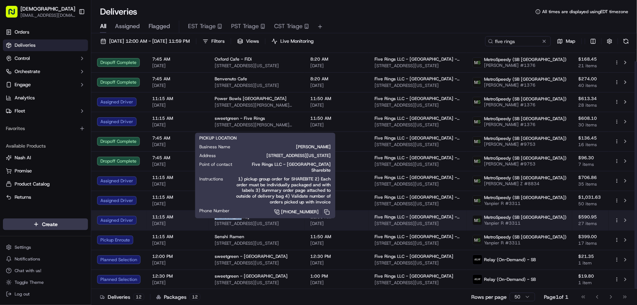
drag, startPoint x: 210, startPoint y: 216, endPoint x: 234, endPoint y: 217, distance: 23.8
click at [234, 217] on td "Nara Sushi [STREET_ADDRESS][US_STATE]" at bounding box center [257, 220] width 96 height 20
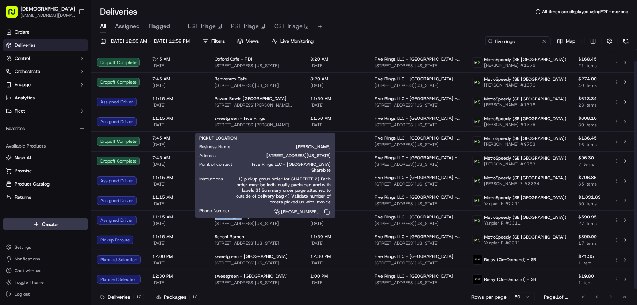
copy span "[PERSON_NAME]"
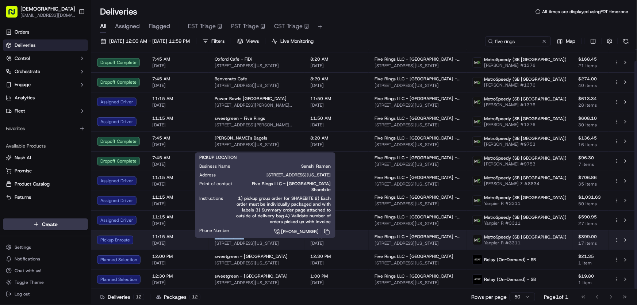
drag, startPoint x: 213, startPoint y: 234, endPoint x: 244, endPoint y: 235, distance: 31.1
click at [244, 235] on td "Senshi Ramen [STREET_ADDRESS][US_STATE]" at bounding box center [257, 240] width 96 height 20
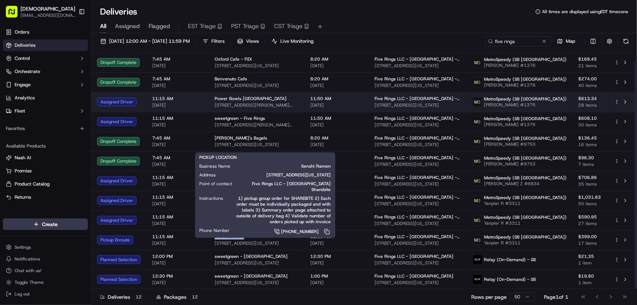
copy span "Senshi Ramen"
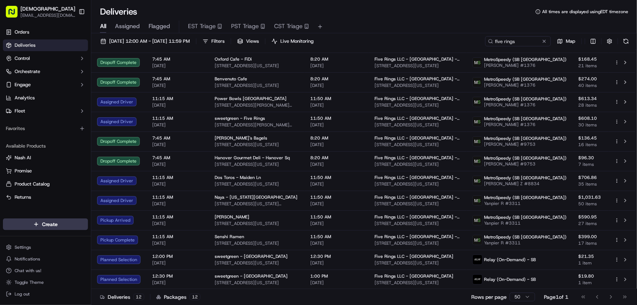
click at [376, 16] on div "Deliveries All times are displayed using EDT timezone" at bounding box center [364, 12] width 546 height 12
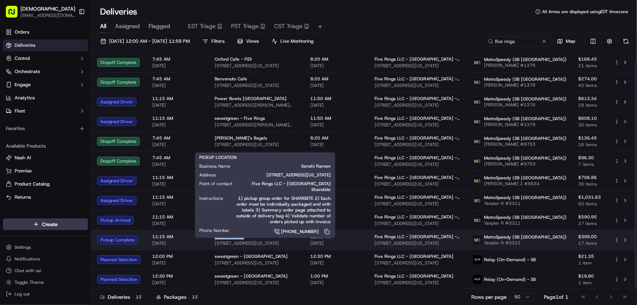
drag, startPoint x: 212, startPoint y: 235, endPoint x: 241, endPoint y: 237, distance: 29.3
click at [241, 237] on td "Senshi Ramen [STREET_ADDRESS][US_STATE]" at bounding box center [257, 240] width 96 height 20
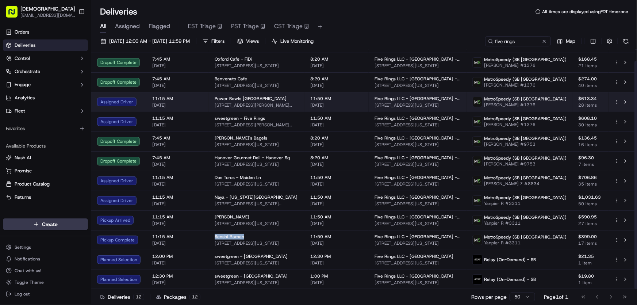
copy span "Senshi Ramen"
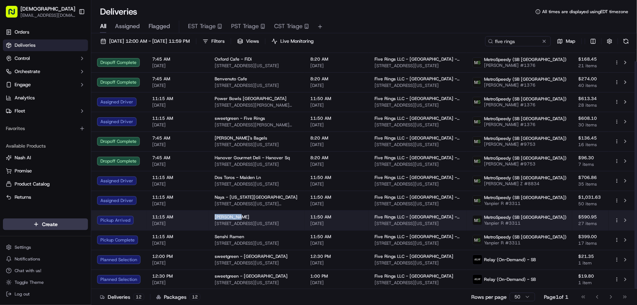
drag, startPoint x: 214, startPoint y: 217, endPoint x: 235, endPoint y: 216, distance: 20.1
click at [235, 216] on div "[PERSON_NAME]" at bounding box center [257, 217] width 84 height 6
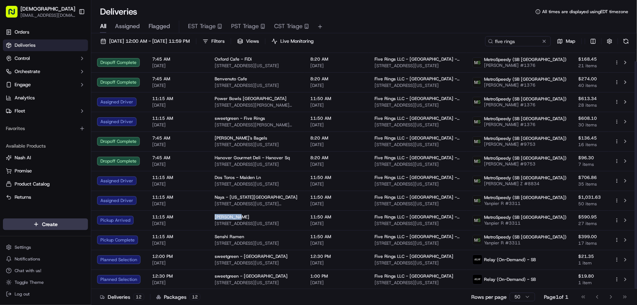
copy span "[PERSON_NAME]"
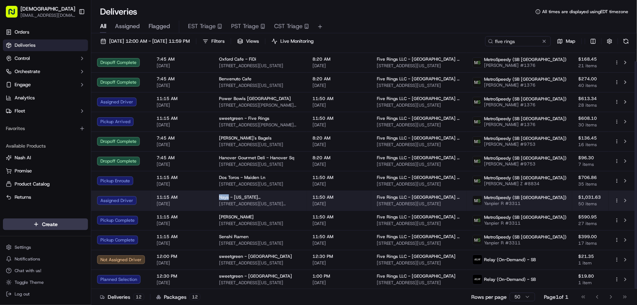
drag, startPoint x: 217, startPoint y: 197, endPoint x: 228, endPoint y: 197, distance: 10.6
click at [228, 197] on span "Naya - [US_STATE][GEOGRAPHIC_DATA]" at bounding box center [260, 197] width 82 height 6
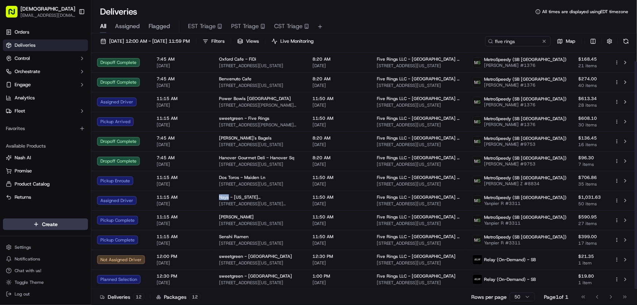
copy span "Naya"
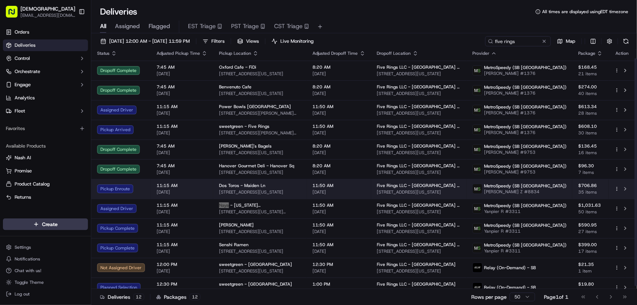
scroll to position [0, 0]
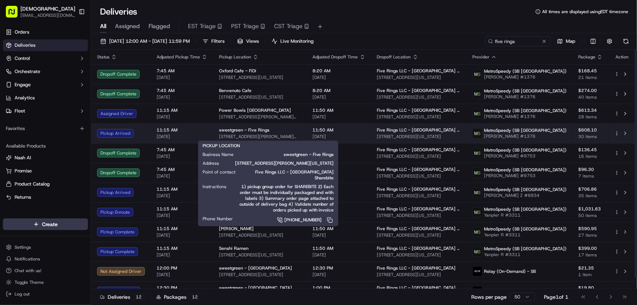
click at [245, 133] on span "sweetgreen - Five Rings" at bounding box center [244, 130] width 50 height 6
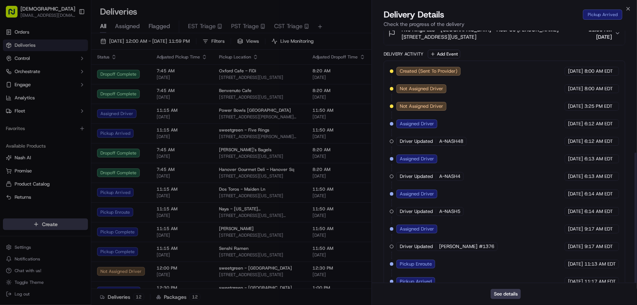
scroll to position [236, 0]
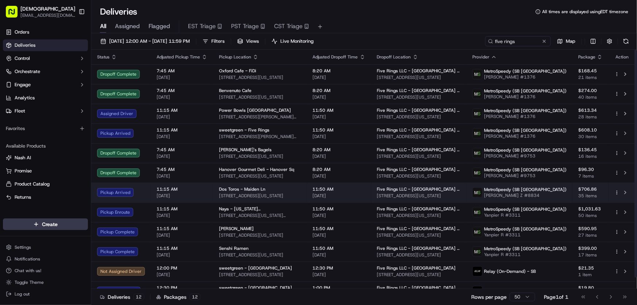
click at [243, 192] on div "Dos Toros - Maiden Ln [STREET_ADDRESS][US_STATE]" at bounding box center [260, 192] width 82 height 12
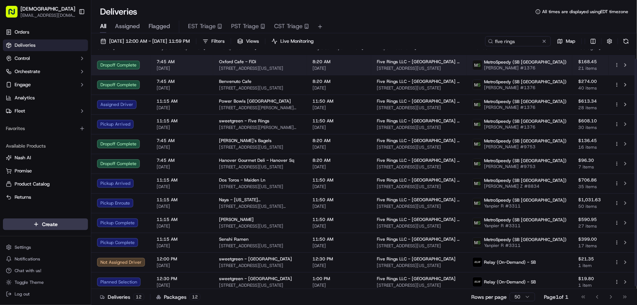
scroll to position [12, 0]
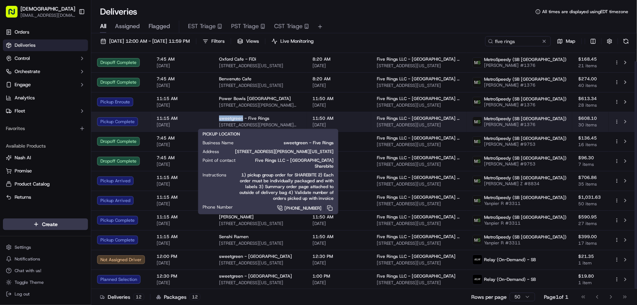
drag, startPoint x: 216, startPoint y: 117, endPoint x: 241, endPoint y: 117, distance: 24.8
click at [241, 117] on td "sweetgreen - Five Rings [STREET_ADDRESS][PERSON_NAME][US_STATE]" at bounding box center [260, 122] width 94 height 20
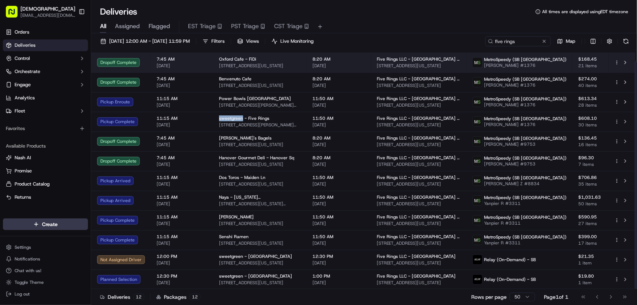
copy span "sweetgreen"
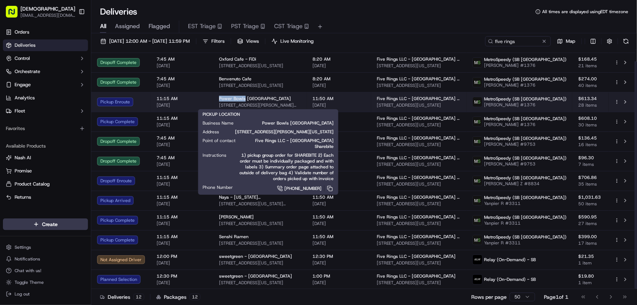
drag, startPoint x: 216, startPoint y: 99, endPoint x: 242, endPoint y: 99, distance: 26.7
click at [242, 99] on td "Power Bowls [GEOGRAPHIC_DATA] [STREET_ADDRESS][PERSON_NAME][US_STATE]" at bounding box center [260, 102] width 94 height 20
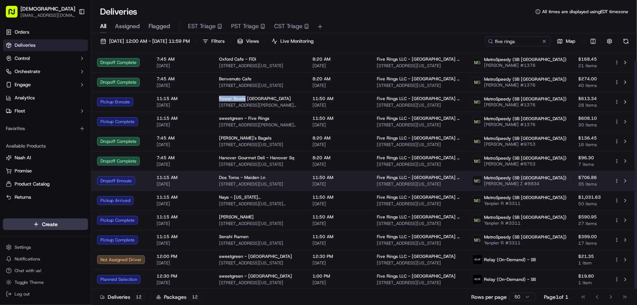
drag, startPoint x: 306, startPoint y: 182, endPoint x: 219, endPoint y: 188, distance: 87.1
click at [219, 188] on td "Dos Toros - Maiden Ln [STREET_ADDRESS][US_STATE]" at bounding box center [260, 181] width 94 height 20
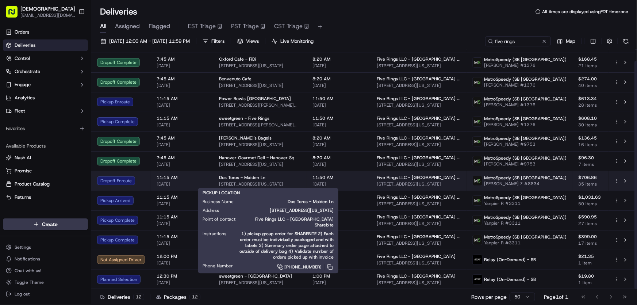
click at [264, 181] on span "[STREET_ADDRESS][US_STATE]" at bounding box center [260, 184] width 82 height 6
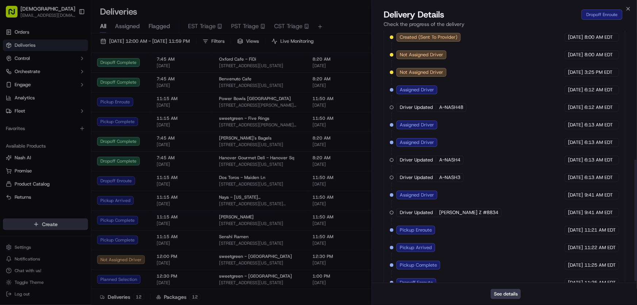
scroll to position [271, 0]
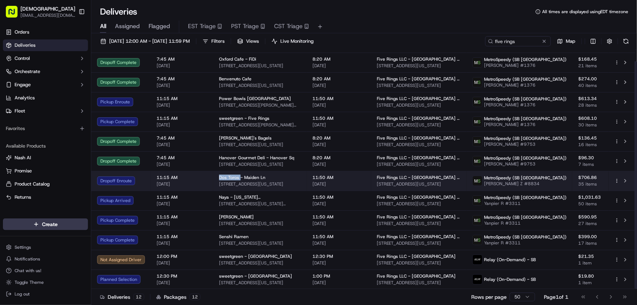
drag, startPoint x: 217, startPoint y: 176, endPoint x: 239, endPoint y: 176, distance: 21.9
click at [239, 176] on td "Dos Toros - Maiden Ln [STREET_ADDRESS][US_STATE]" at bounding box center [260, 181] width 94 height 20
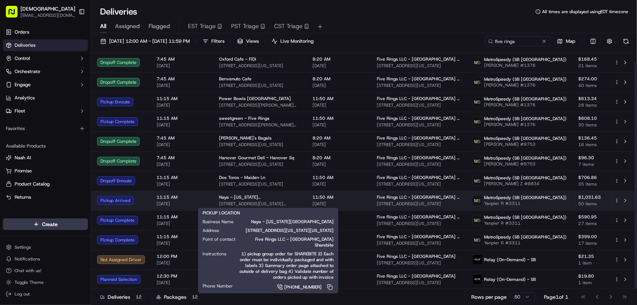
click at [243, 201] on span "[STREET_ADDRESS][US_STATE][US_STATE]" at bounding box center [260, 204] width 82 height 6
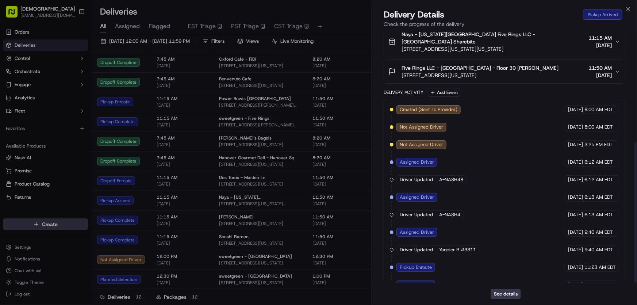
scroll to position [201, 0]
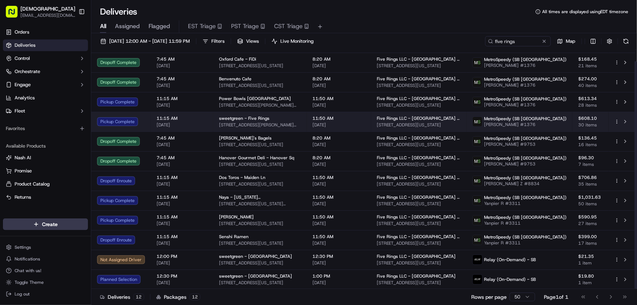
drag, startPoint x: 310, startPoint y: 123, endPoint x: 217, endPoint y: 127, distance: 93.2
click at [217, 127] on td "sweetgreen - Five Rings [STREET_ADDRESS][PERSON_NAME][US_STATE]" at bounding box center [260, 122] width 94 height 20
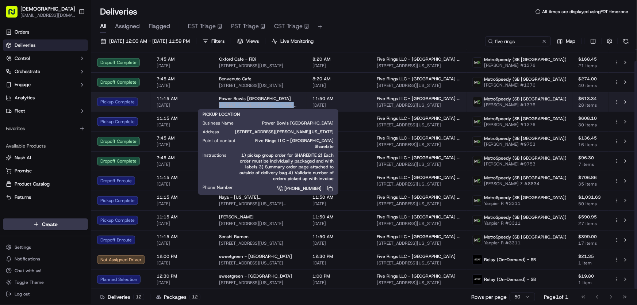
drag, startPoint x: 299, startPoint y: 104, endPoint x: 217, endPoint y: 105, distance: 81.8
click at [219, 105] on span "[STREET_ADDRESS][PERSON_NAME][US_STATE]" at bounding box center [260, 105] width 82 height 6
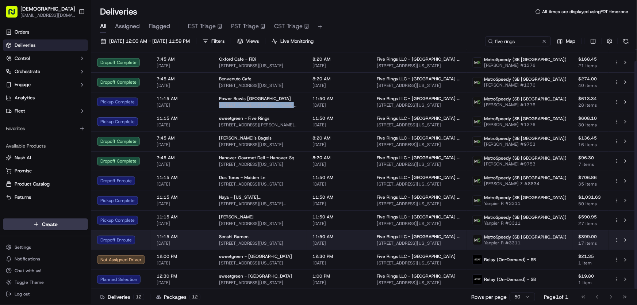
drag, startPoint x: 300, startPoint y: 242, endPoint x: 217, endPoint y: 245, distance: 82.3
click at [219, 245] on span "[STREET_ADDRESS][US_STATE]" at bounding box center [260, 243] width 82 height 6
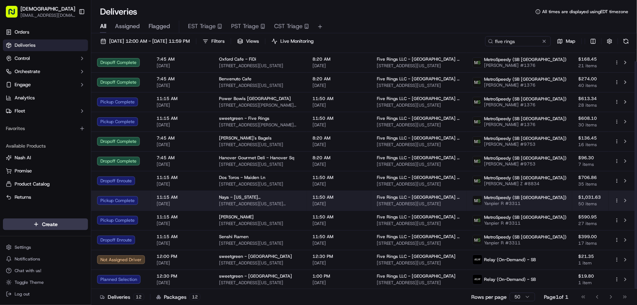
click at [228, 201] on span "[STREET_ADDRESS][US_STATE][US_STATE]" at bounding box center [260, 204] width 82 height 6
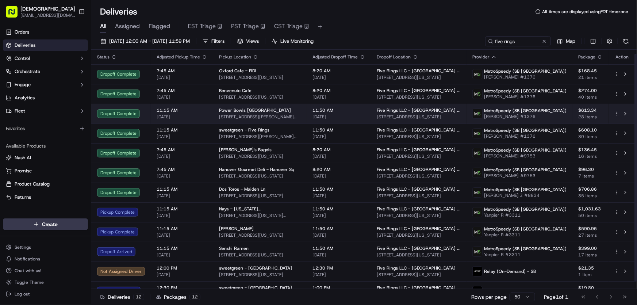
scroll to position [12, 0]
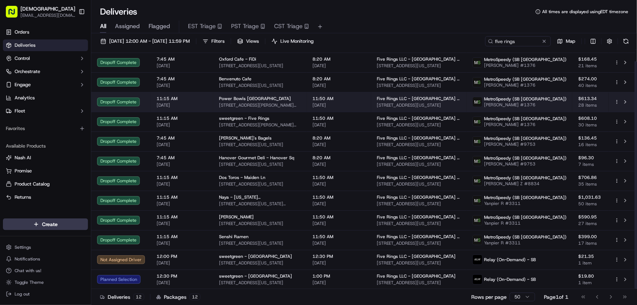
click at [235, 99] on span "Power Bowls [GEOGRAPHIC_DATA]" at bounding box center [255, 99] width 72 height 6
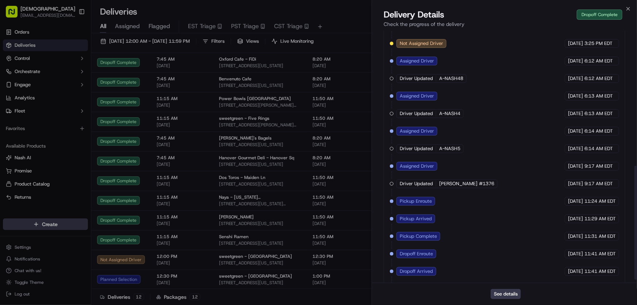
scroll to position [306, 0]
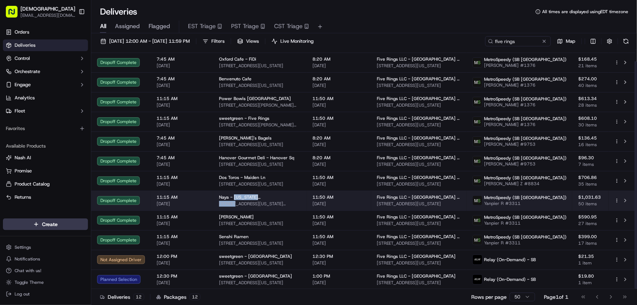
click at [233, 200] on div "Naya - [US_STATE][GEOGRAPHIC_DATA] [STREET_ADDRESS][US_STATE][US_STATE]" at bounding box center [260, 200] width 82 height 12
click at [273, 200] on div "Naya - [US_STATE][GEOGRAPHIC_DATA] [STREET_ADDRESS][US_STATE][US_STATE]" at bounding box center [260, 200] width 82 height 12
click at [273, 199] on div "Naya - [US_STATE][GEOGRAPHIC_DATA]" at bounding box center [260, 197] width 82 height 6
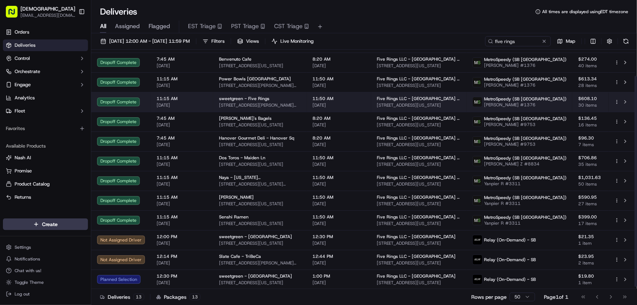
scroll to position [0, 0]
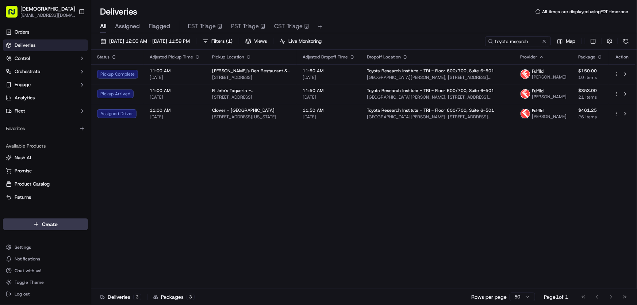
click at [210, 175] on div "Status Adjusted Pickup Time Pickup Location Adjusted Dropoff Time Dropoff Locat…" at bounding box center [363, 169] width 545 height 239
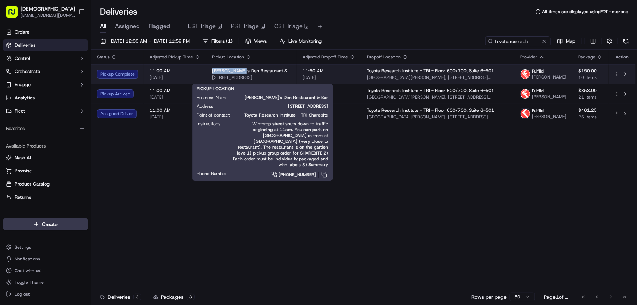
drag, startPoint x: 210, startPoint y: 73, endPoint x: 239, endPoint y: 73, distance: 28.1
click at [239, 73] on td "Grendel's Den Restaurant & Bar 89 Winthrop Street, Cambridge, MA 02138-4929, USA" at bounding box center [251, 74] width 91 height 20
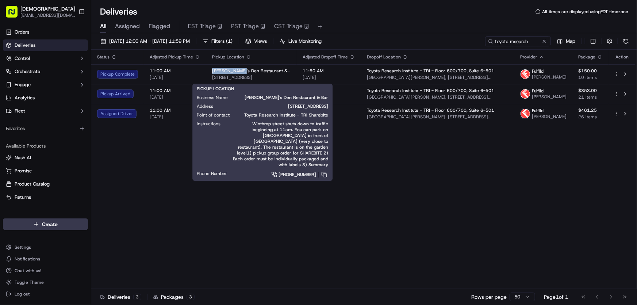
copy span "Grendel's Den"
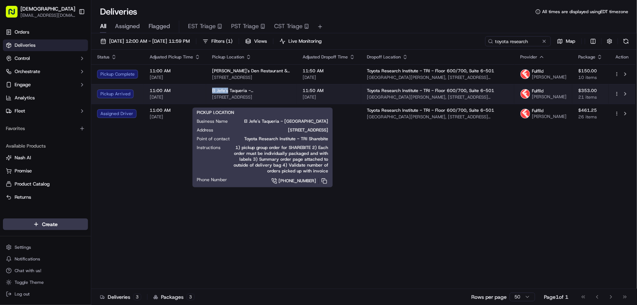
drag, startPoint x: 208, startPoint y: 96, endPoint x: 227, endPoint y: 98, distance: 18.7
click at [227, 98] on td "El Jefe's Taqueria - Cambridge 14 Brattle St, Cambridge, MA 02138, USA" at bounding box center [251, 94] width 91 height 20
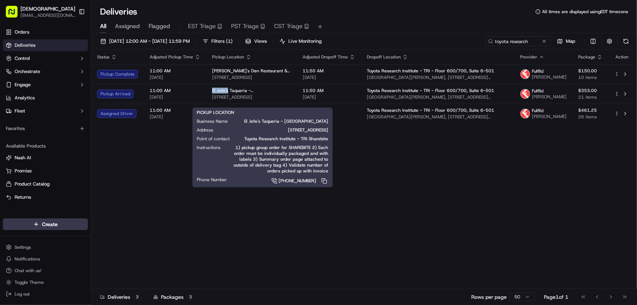
copy span "El Jefe's"
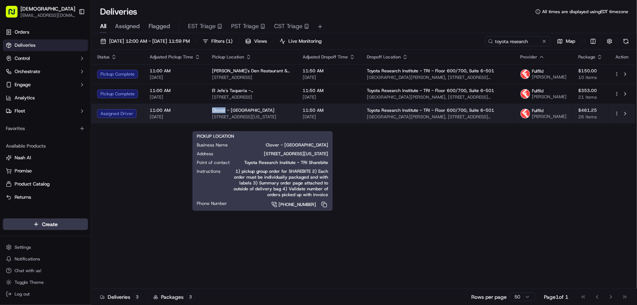
drag, startPoint x: 209, startPoint y: 119, endPoint x: 223, endPoint y: 119, distance: 14.3
click at [223, 119] on td "Clover - Cambridge 496 Massachusetts Ave, Cambridge, MA 02139, USA" at bounding box center [251, 114] width 91 height 20
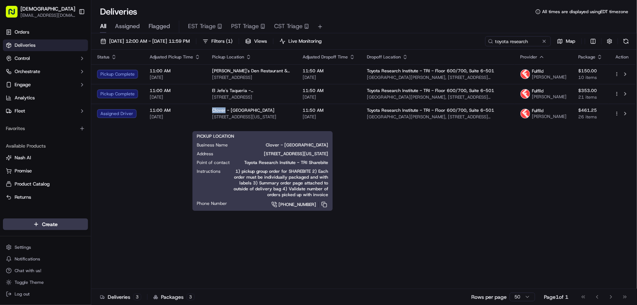
copy span "Clover"
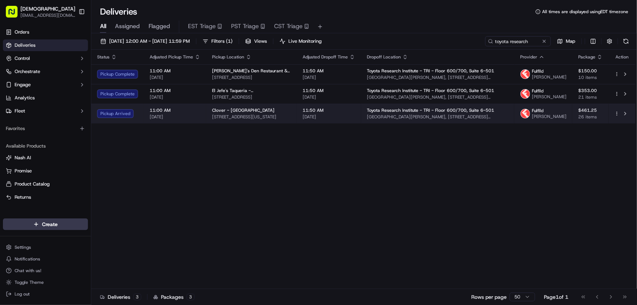
click at [268, 120] on span "496 Massachusetts Ave, Cambridge, MA 02139, USA" at bounding box center [251, 117] width 79 height 6
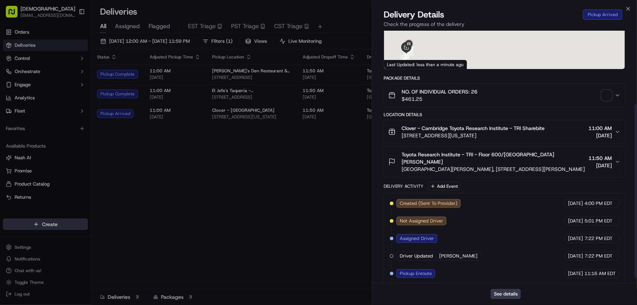
scroll to position [114, 0]
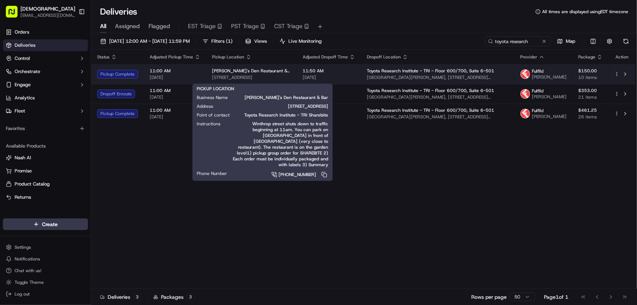
drag, startPoint x: 208, startPoint y: 78, endPoint x: 298, endPoint y: 81, distance: 90.7
click at [297, 81] on td "Grendel's Den Restaurant & Bar 89 Winthrop Street, Cambridge, MA 02138-4929, USA" at bounding box center [251, 74] width 91 height 20
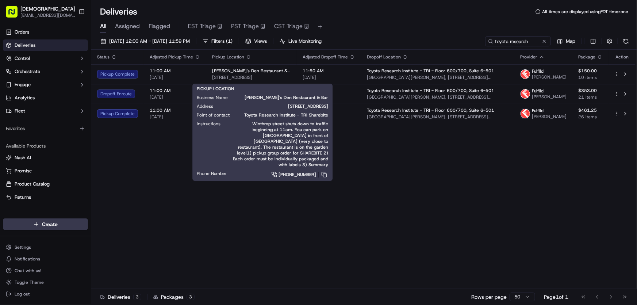
copy span "89 Winthrop Street, Cambridge, MA 02138"
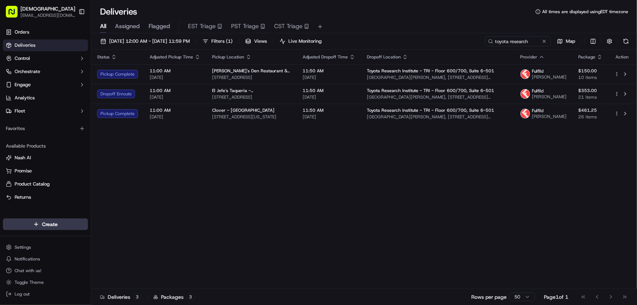
click at [256, 166] on div "Status Adjusted Pickup Time Pickup Location Adjusted Dropoff Time Dropoff Locat…" at bounding box center [363, 169] width 545 height 239
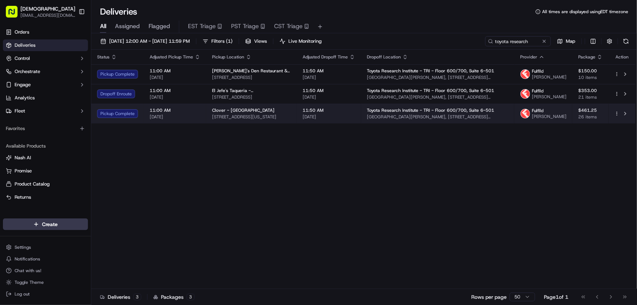
click at [239, 120] on span "[STREET_ADDRESS][US_STATE]" at bounding box center [251, 117] width 79 height 6
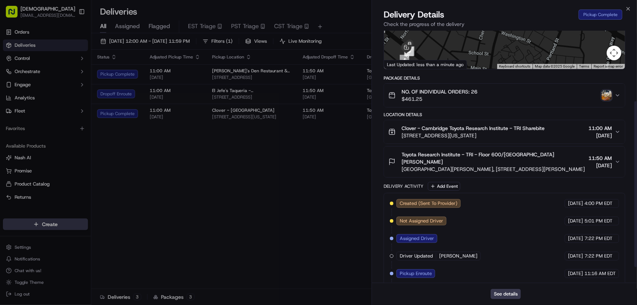
scroll to position [132, 0]
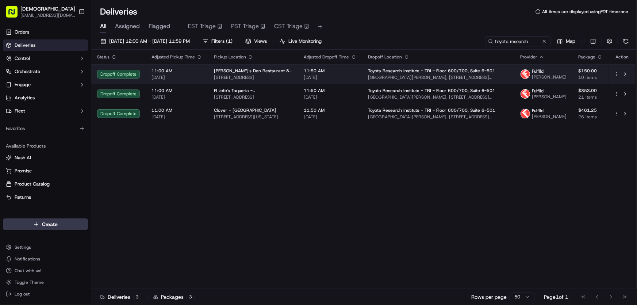
click at [237, 74] on span "[PERSON_NAME]'s Den Restaurant & Bar" at bounding box center [253, 71] width 79 height 6
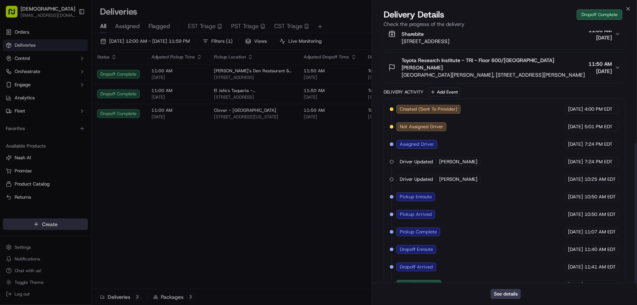
scroll to position [201, 0]
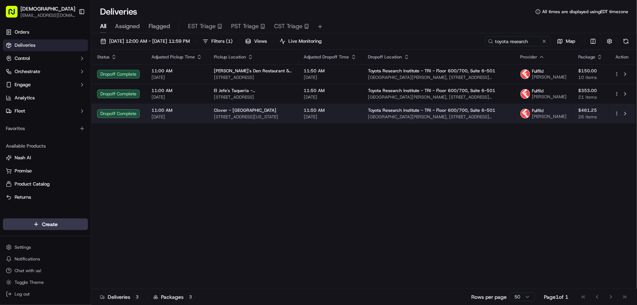
click at [244, 120] on span "[STREET_ADDRESS][US_STATE]" at bounding box center [253, 117] width 79 height 6
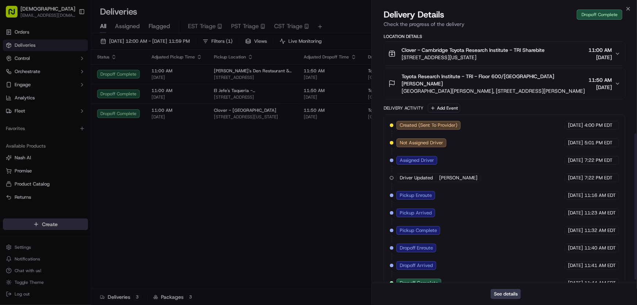
scroll to position [184, 0]
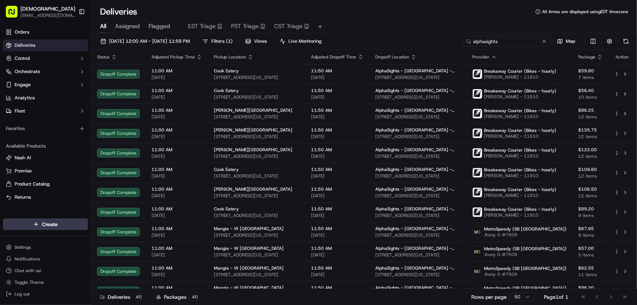
drag, startPoint x: 0, startPoint y: 0, endPoint x: 432, endPoint y: 45, distance: 434.2
click at [432, 45] on div "09/22/2025 12:00 AM - 09/22/2025 11:59 PM Filters ( 1 ) Views Live Monitoring a…" at bounding box center [364, 43] width 546 height 14
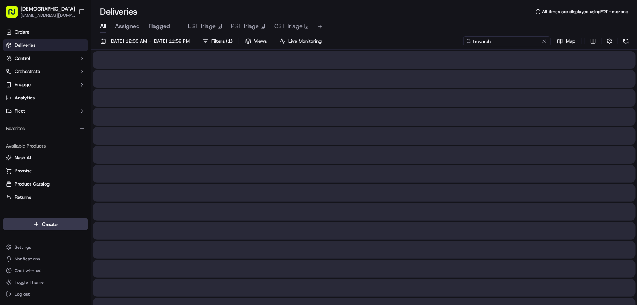
type input "treyarch"
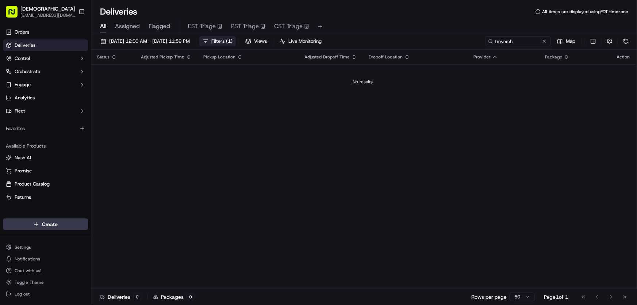
click at [233, 41] on span "Filters ( 1 )" at bounding box center [222, 41] width 21 height 7
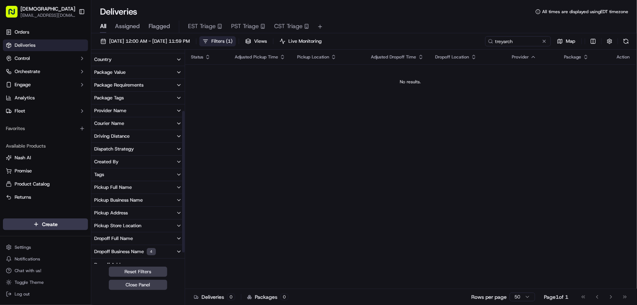
scroll to position [99, 0]
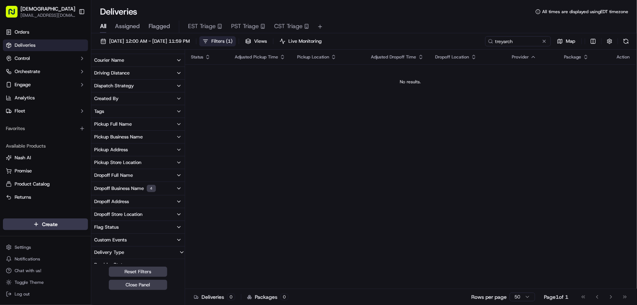
click at [117, 200] on div "Dropoff Address" at bounding box center [111, 201] width 35 height 7
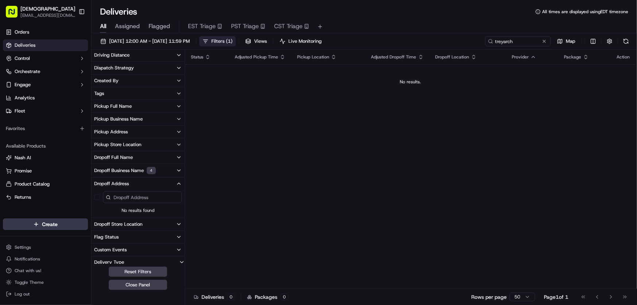
scroll to position [134, 0]
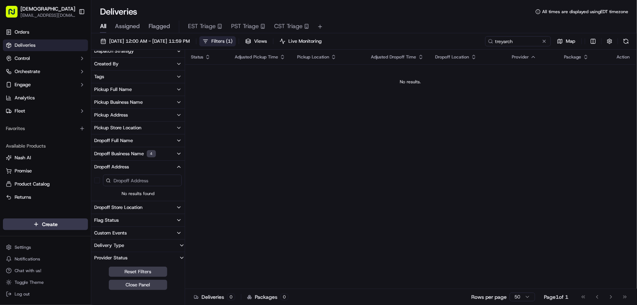
click at [233, 39] on span "Filters ( 1 )" at bounding box center [222, 41] width 21 height 7
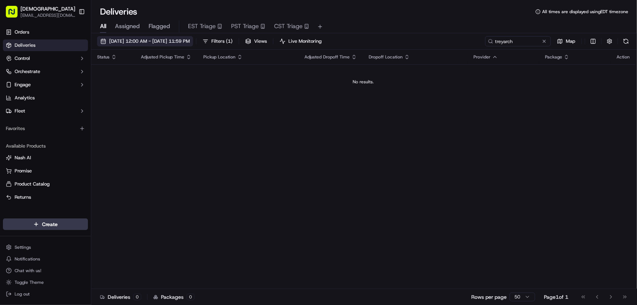
click at [183, 40] on span "[DATE] 12:00 AM - [DATE] 11:59 PM" at bounding box center [149, 41] width 81 height 7
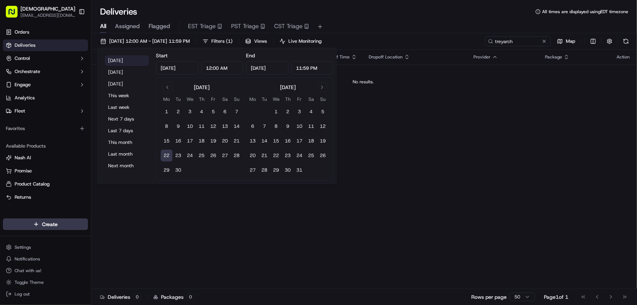
click at [122, 58] on button "[DATE]" at bounding box center [127, 61] width 44 height 10
click at [381, 119] on div "Status Adjusted Pickup Time Pickup Location Adjusted Dropoff Time Dropoff Locat…" at bounding box center [363, 169] width 545 height 239
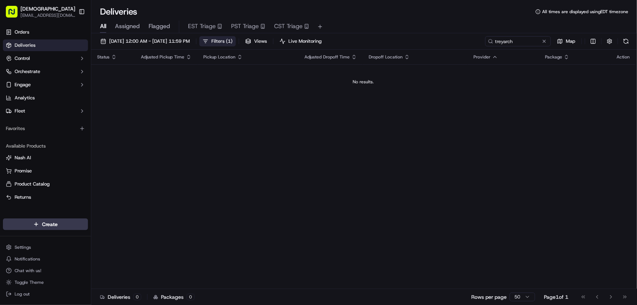
click at [233, 40] on span "Filters ( 1 )" at bounding box center [222, 41] width 21 height 7
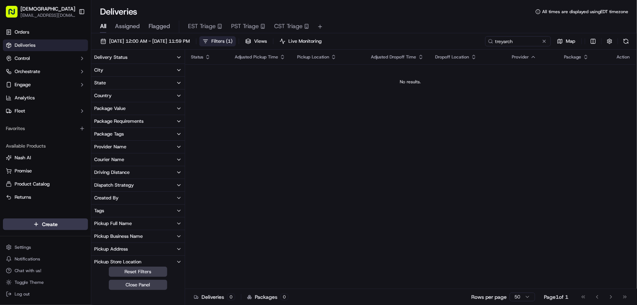
scroll to position [99, 0]
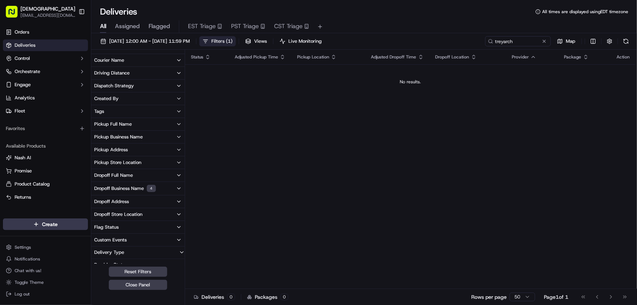
click at [126, 183] on button "Dropoff Business Name 4" at bounding box center [138, 188] width 94 height 13
click at [96, 214] on 11 "AlphaSights - [GEOGRAPHIC_DATA] - Floor 11" at bounding box center [97, 215] width 6 height 6
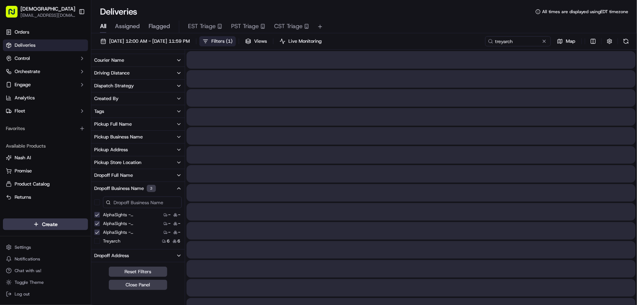
click at [96, 214] on 12 "AlphaSights - [GEOGRAPHIC_DATA] - Floor 12" at bounding box center [97, 215] width 6 height 6
click at [96, 214] on 13 "AlphaSights - [GEOGRAPHIC_DATA] - Floor 13" at bounding box center [97, 215] width 6 height 6
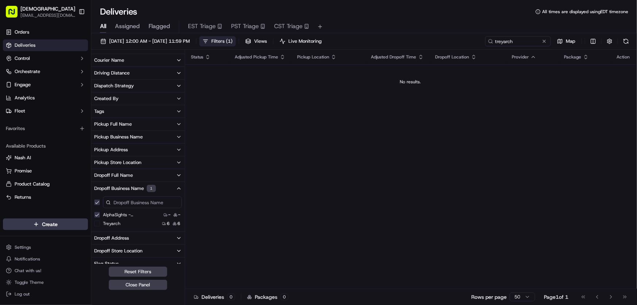
click at [96, 214] on 14 "AlphaSights - [GEOGRAPHIC_DATA] - Floor 14" at bounding box center [97, 215] width 6 height 6
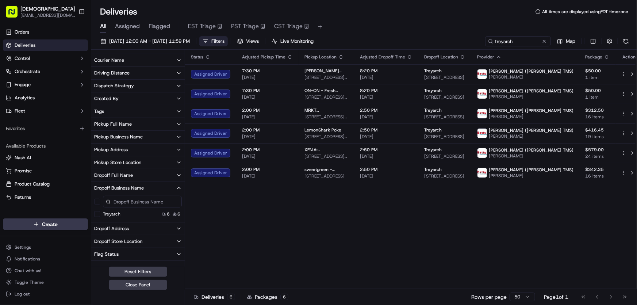
click at [100, 227] on div "Dropoff Address" at bounding box center [111, 228] width 35 height 7
click at [98, 252] on USA "5454 Beethoven St, Los Angeles, CA 90066, USA" at bounding box center [97, 255] width 6 height 6
click at [233, 41] on span "Filters ( 1 )" at bounding box center [222, 41] width 21 height 7
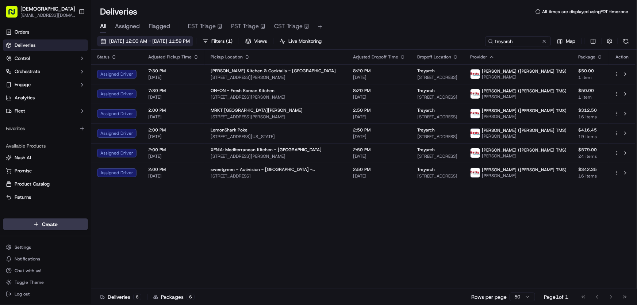
click at [178, 39] on span "[DATE] 12:00 AM - [DATE] 11:59 PM" at bounding box center [149, 41] width 81 height 7
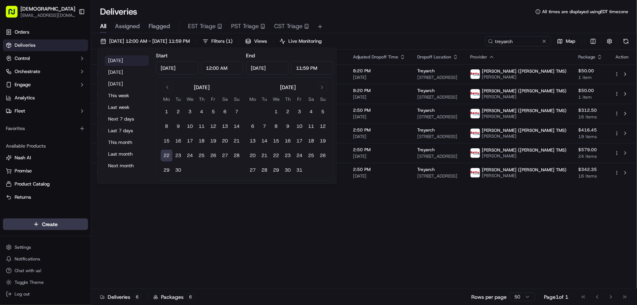
click at [125, 57] on button "[DATE]" at bounding box center [127, 61] width 44 height 10
click at [369, 227] on div "Status Adjusted Pickup Time Pickup Location Adjusted Dropoff Time Dropoff Locat…" at bounding box center [363, 169] width 545 height 239
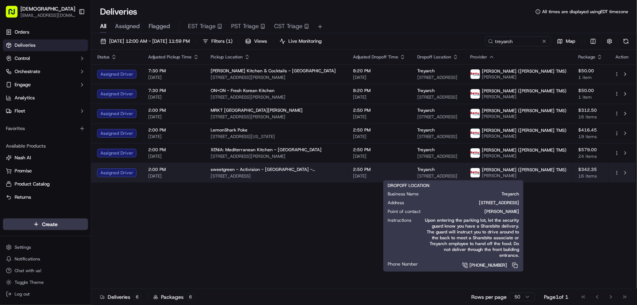
drag, startPoint x: 400, startPoint y: 174, endPoint x: 492, endPoint y: 178, distance: 91.8
click at [465, 178] on td "Treyarch 5454 Beethoven St, Los Angeles, CA 90066, USA" at bounding box center [438, 173] width 53 height 20
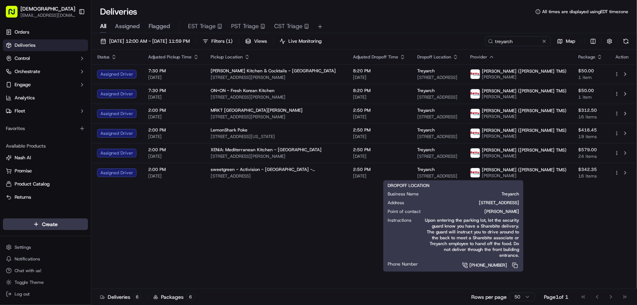
copy span "5454 Beethoven St, Los Angeles, CA 90066,"
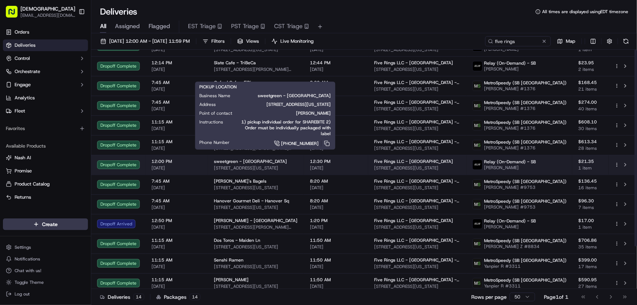
scroll to position [51, 0]
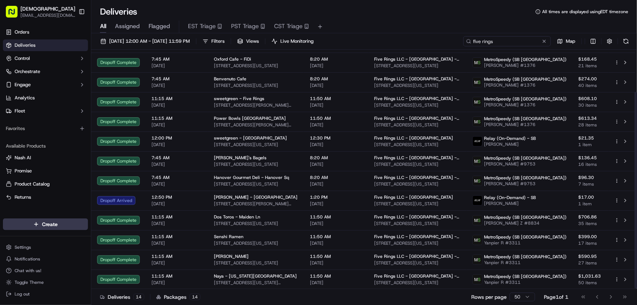
drag, startPoint x: 519, startPoint y: 42, endPoint x: 458, endPoint y: 45, distance: 60.4
click at [459, 45] on div "[DATE] 12:00 AM - [DATE] 11:59 PM Filters Views Live Monitoring five rings Map" at bounding box center [364, 43] width 546 height 14
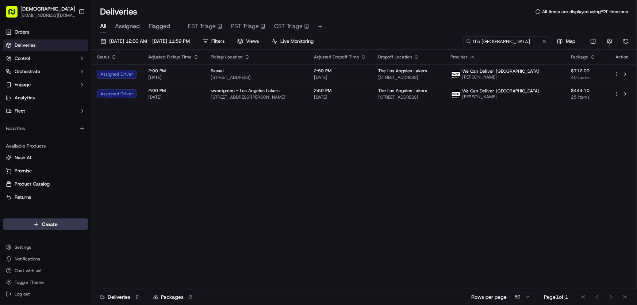
type input "the [GEOGRAPHIC_DATA]"
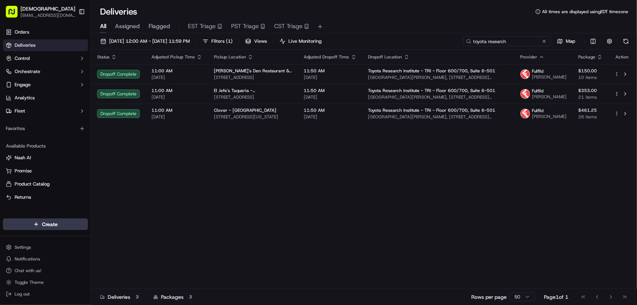
drag, startPoint x: 533, startPoint y: 40, endPoint x: 419, endPoint y: 42, distance: 114.4
click at [419, 42] on div "[DATE] 12:00 AM - [DATE] 11:59 PM Filters ( 1 ) Views Live Monitoring toyota re…" at bounding box center [364, 43] width 546 height 14
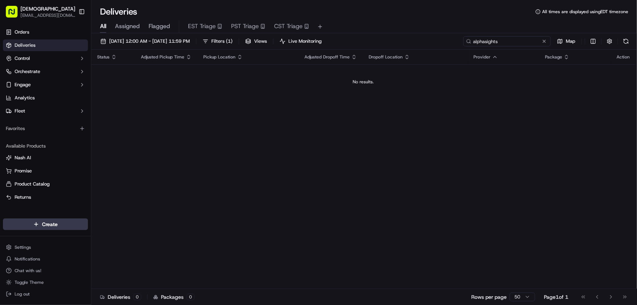
type input "alphasights"
click at [233, 38] on span "Filters ( 1 )" at bounding box center [222, 41] width 21 height 7
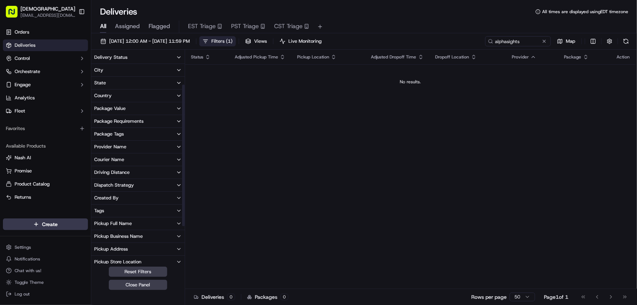
scroll to position [99, 0]
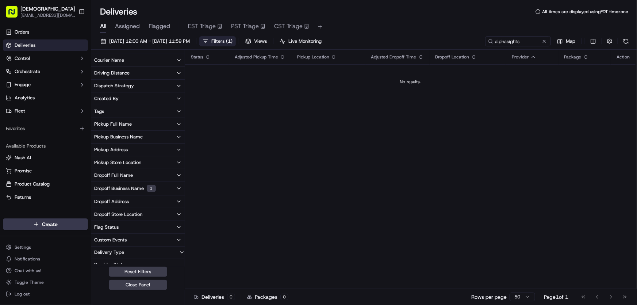
click at [115, 185] on div "Dropoff Business Name 1" at bounding box center [125, 188] width 62 height 7
click at [97, 213] on 6-501 "Toyota Research Institute - TRI - Floor 600/700, Suite 6-501" at bounding box center [97, 215] width 6 height 6
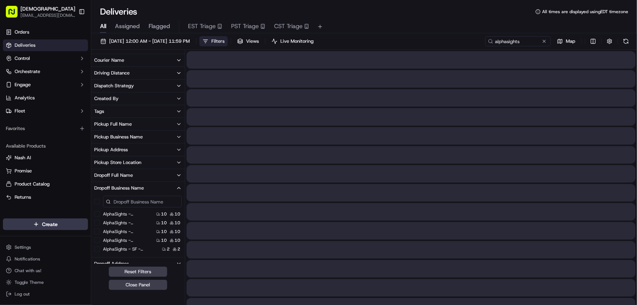
click at [97, 249] on 2 "AlphaSights - SF - Floor 2" at bounding box center [97, 249] width 6 height 6
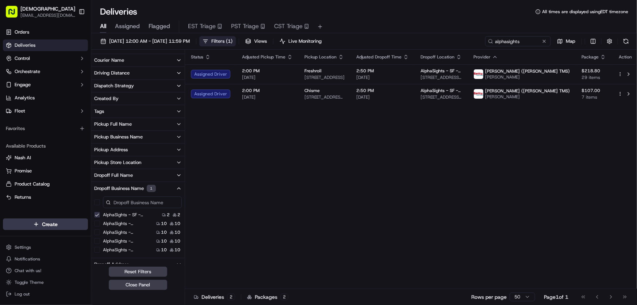
click at [233, 40] on span "Filters ( 1 )" at bounding box center [222, 41] width 21 height 7
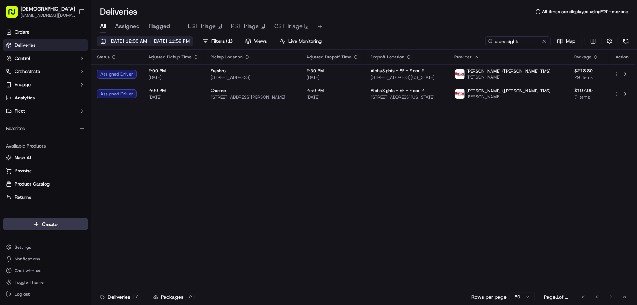
click at [161, 40] on span "[DATE] 12:00 AM - [DATE] 11:59 PM" at bounding box center [149, 41] width 81 height 7
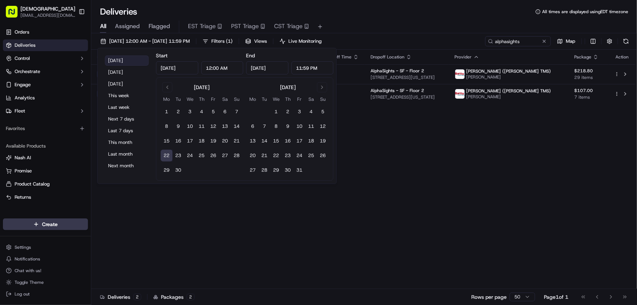
click at [117, 58] on button "[DATE]" at bounding box center [127, 61] width 44 height 10
click at [433, 159] on div "Status Adjusted Pickup Time Pickup Location Adjusted Dropoff Time Dropoff Locat…" at bounding box center [363, 169] width 545 height 239
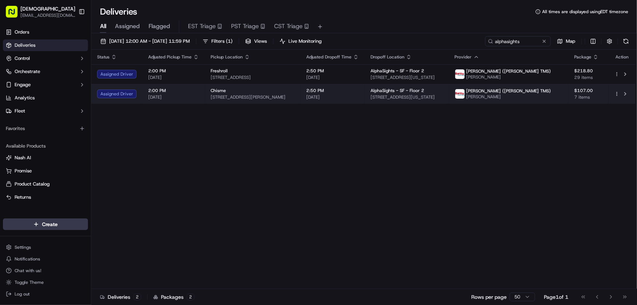
drag, startPoint x: 385, startPoint y: 95, endPoint x: 488, endPoint y: 101, distance: 102.4
click at [449, 101] on td "AlphaSights - SF - Floor 2 [STREET_ADDRESS][US_STATE]" at bounding box center [407, 94] width 84 height 20
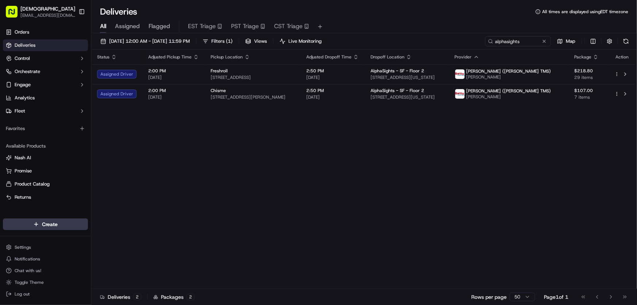
copy span "[STREET_ADDRESS][US_STATE]"
